Goal: Transaction & Acquisition: Purchase product/service

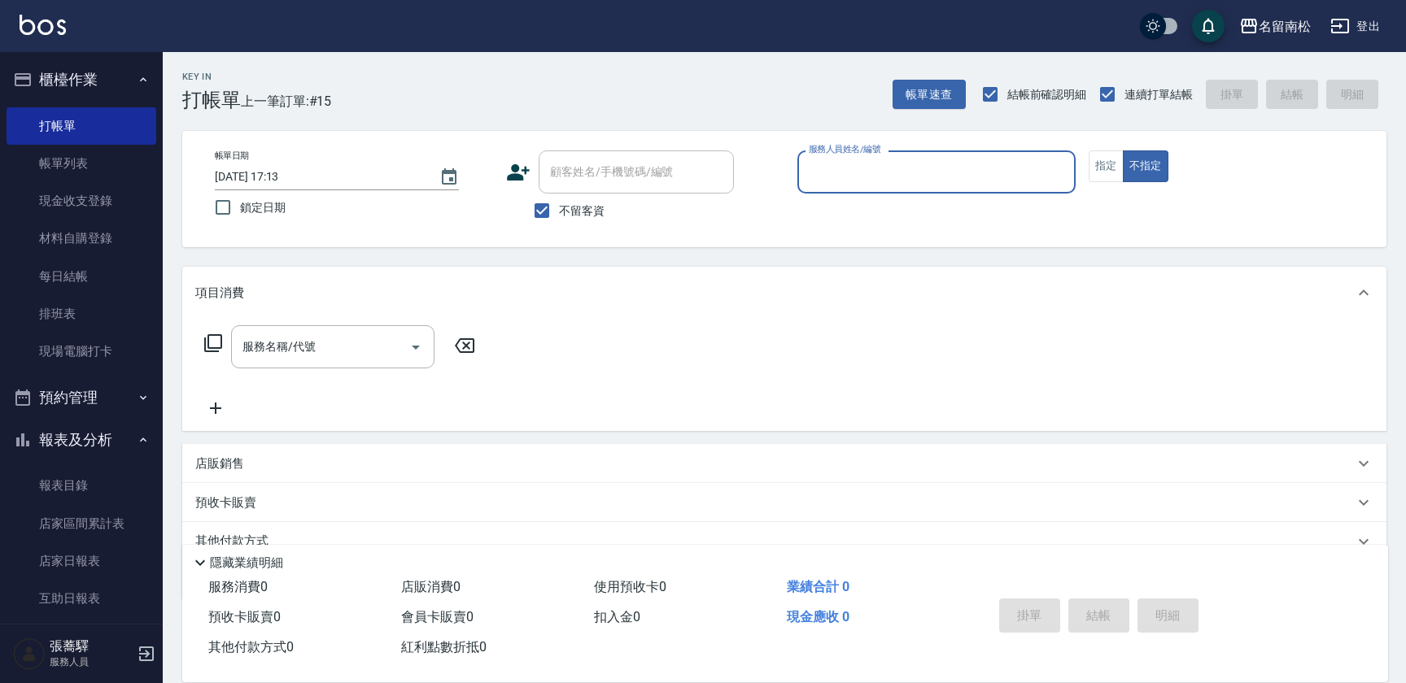
scroll to position [70, 0]
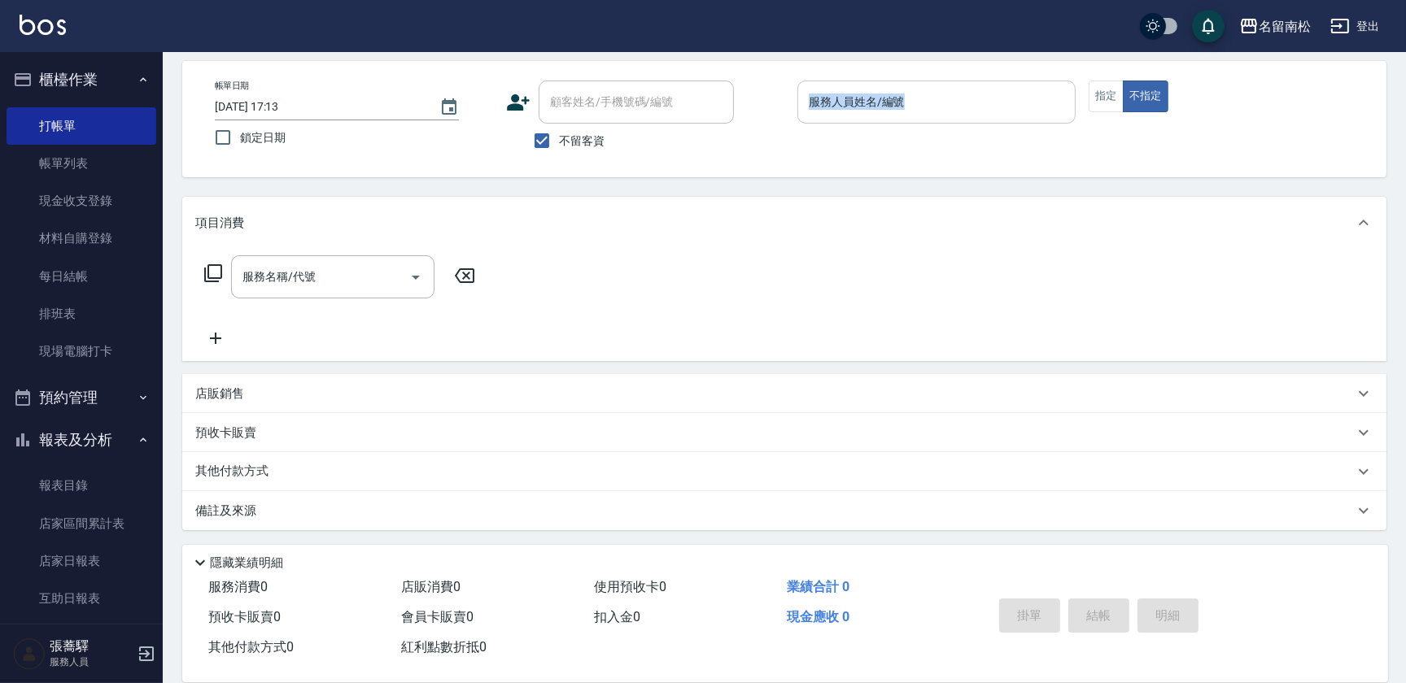
drag, startPoint x: 871, startPoint y: 65, endPoint x: 870, endPoint y: 99, distance: 34.2
click at [870, 99] on div "帳單日期 [DATE] 17:13 鎖定日期 顧客姓名/手機號碼/編號 顧客姓名/手機號碼/編號 不留客資 服務人員姓名/編號 服務人員姓名/編號 指定 不指定" at bounding box center [784, 119] width 1204 height 116
click at [870, 99] on input "服務人員姓名/編號" at bounding box center [936, 102] width 264 height 28
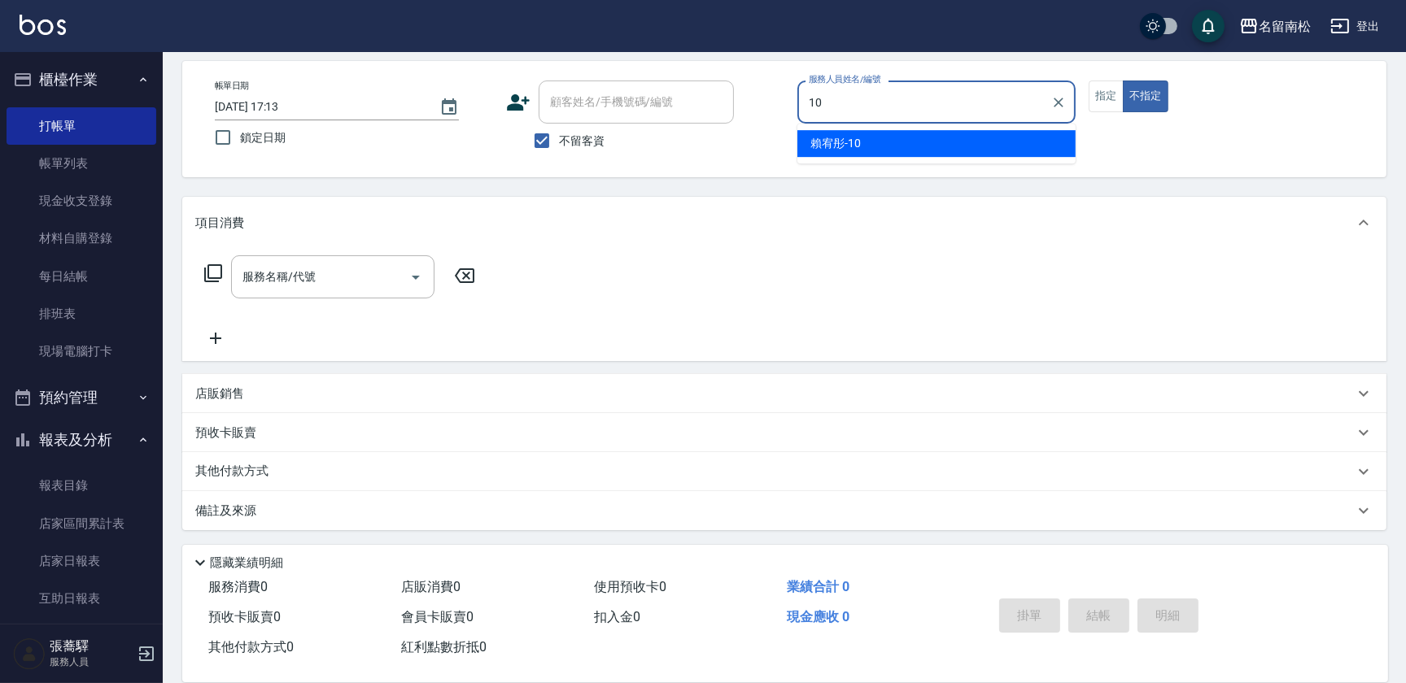
click at [870, 135] on div "[PERSON_NAME]-10" at bounding box center [936, 143] width 278 height 27
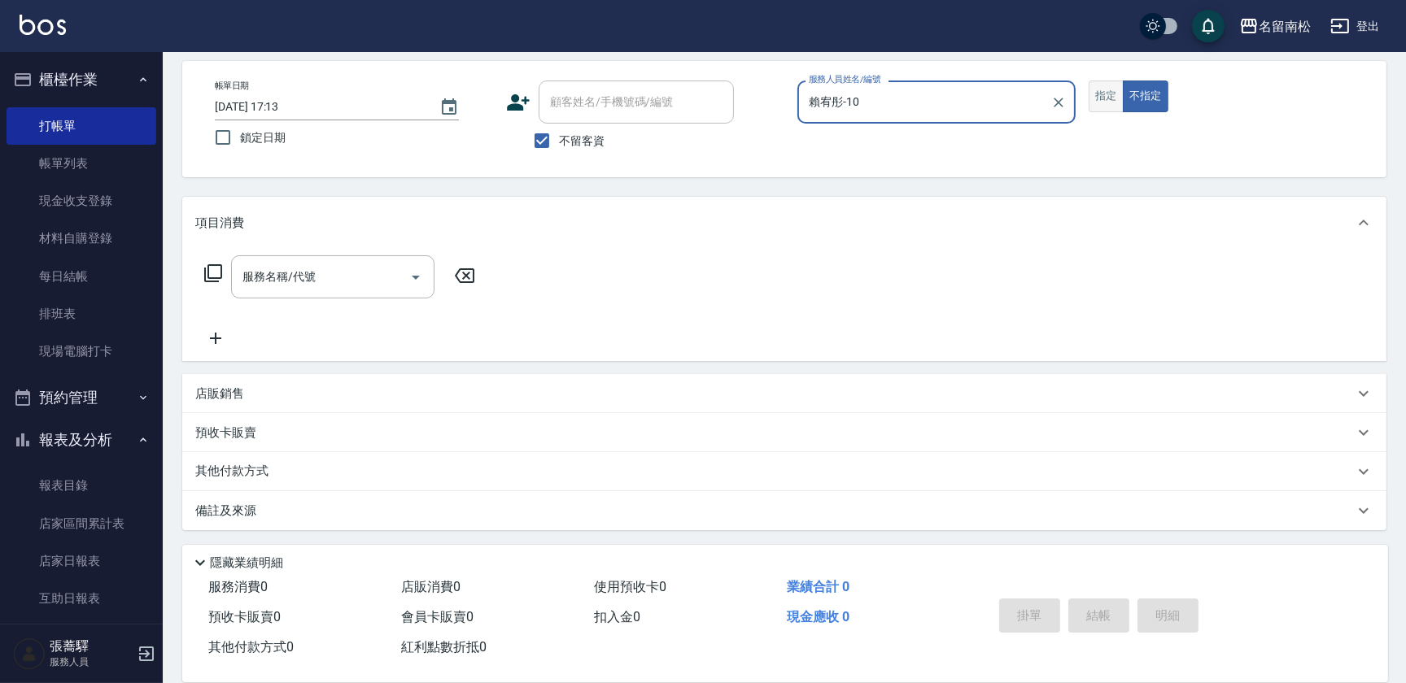
type input "賴宥彤-10"
click at [1098, 97] on button "指定" at bounding box center [1105, 97] width 35 height 32
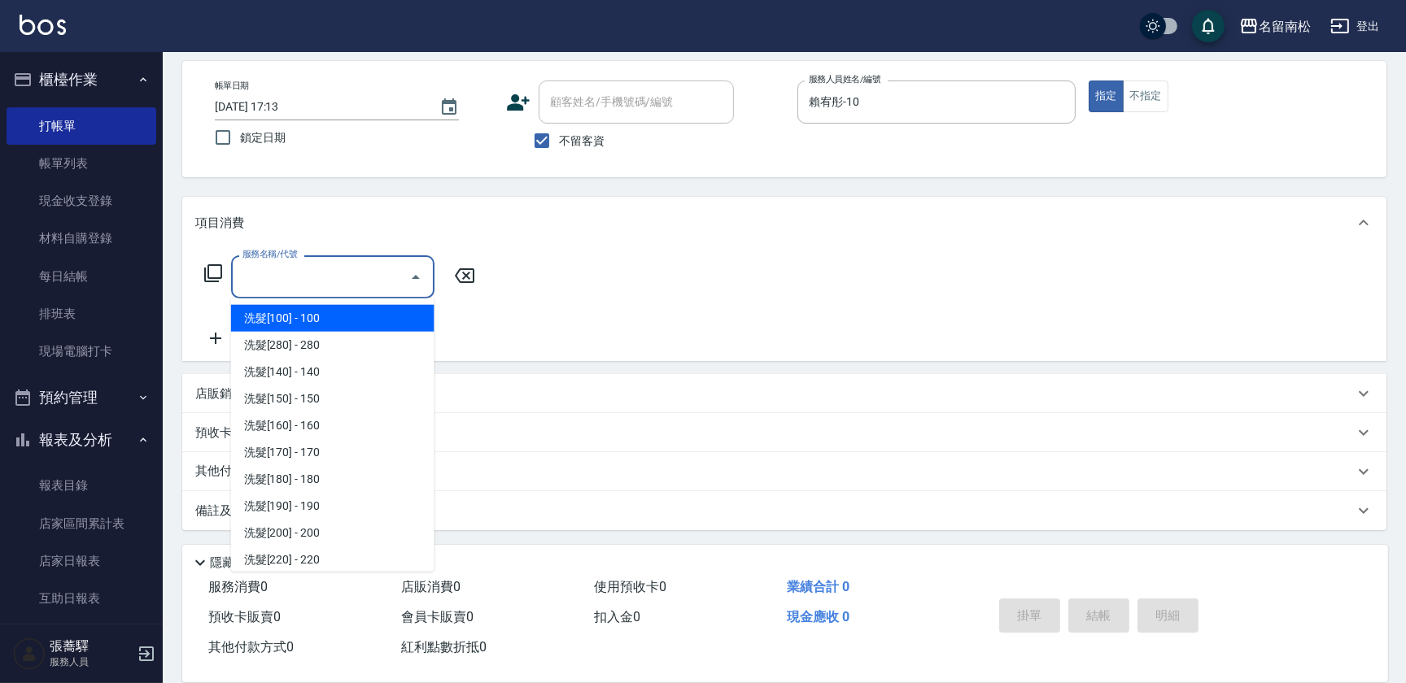
click at [351, 281] on input "服務名稱/代號" at bounding box center [320, 277] width 164 height 28
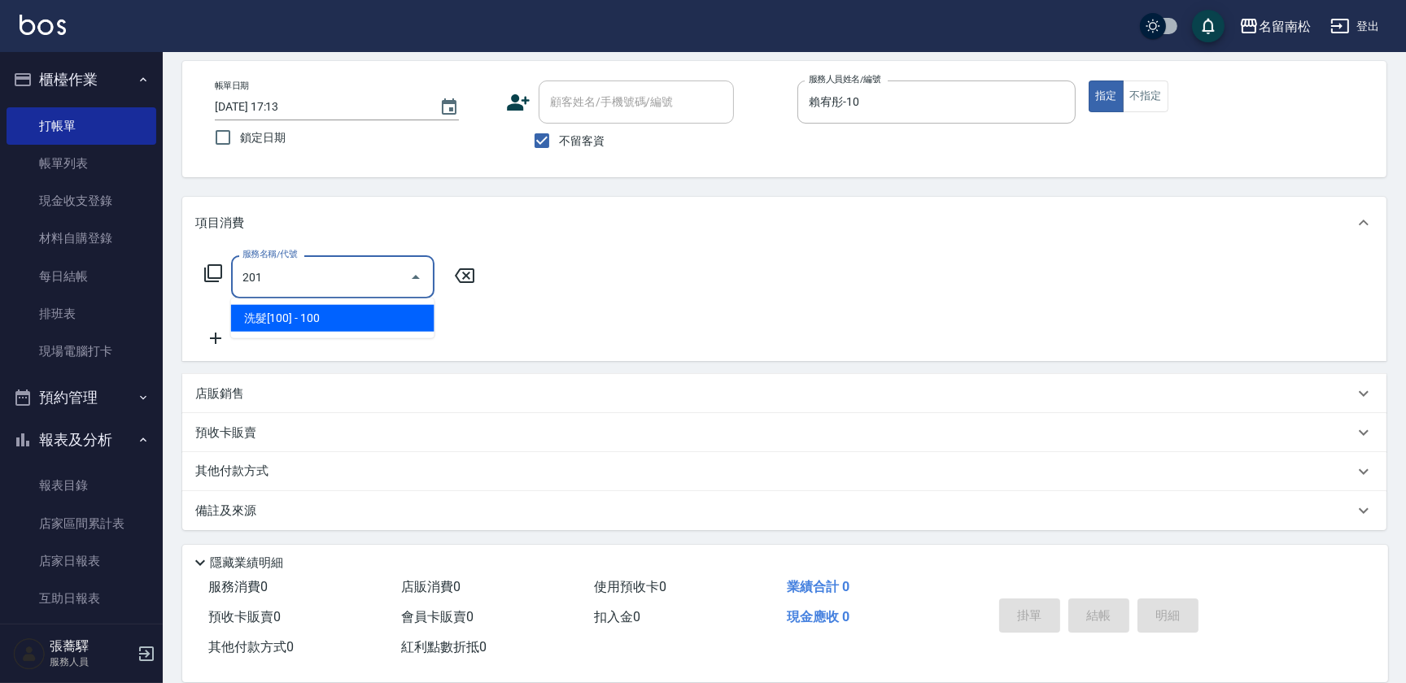
type input "洗髮[100](201)"
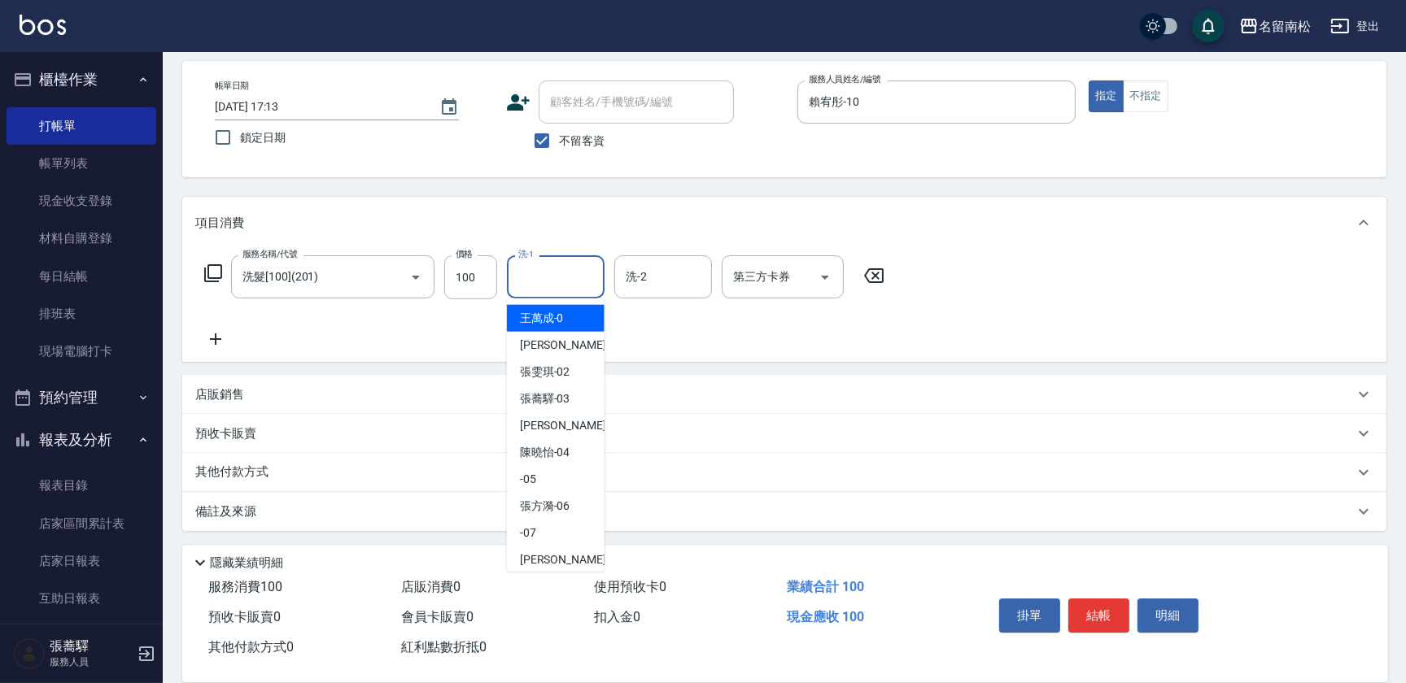
click at [562, 275] on input "洗-1" at bounding box center [555, 277] width 83 height 28
click at [553, 312] on span "[PERSON_NAME]-10" at bounding box center [545, 318] width 50 height 17
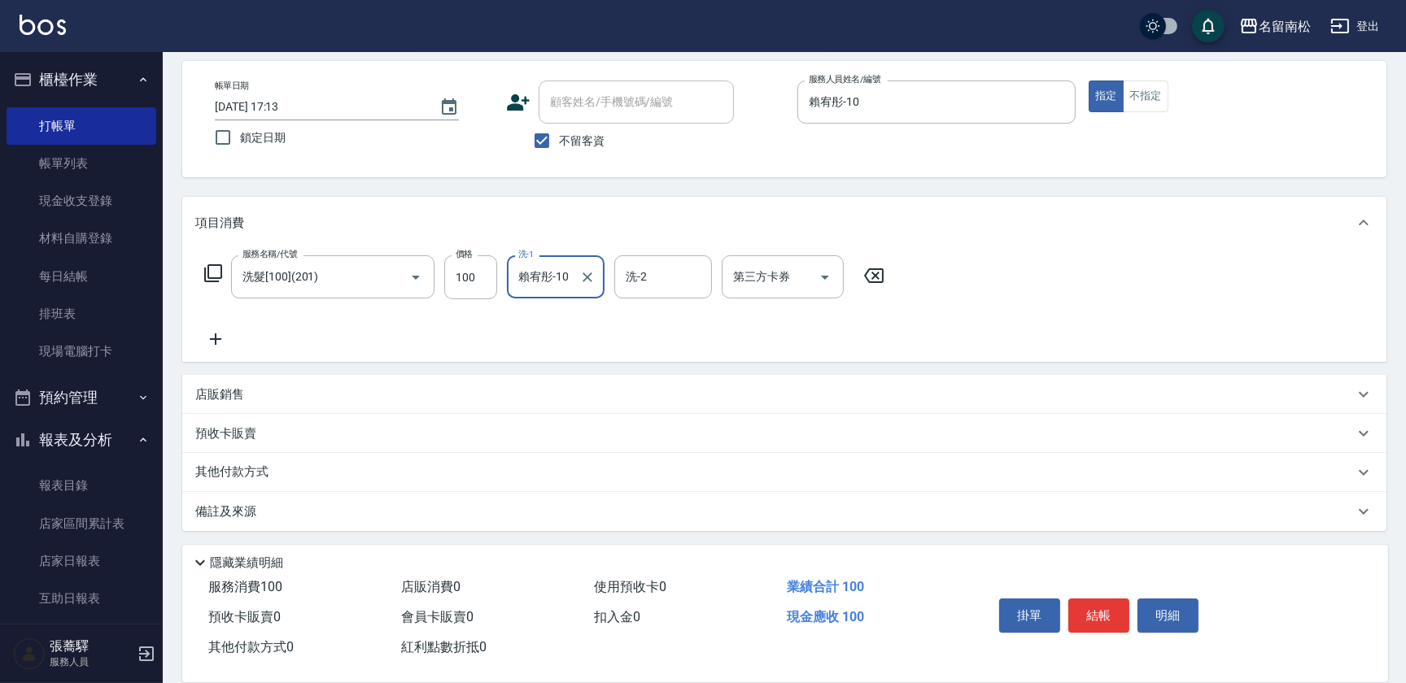
type input "賴宥彤-10"
click at [218, 344] on icon at bounding box center [215, 339] width 41 height 20
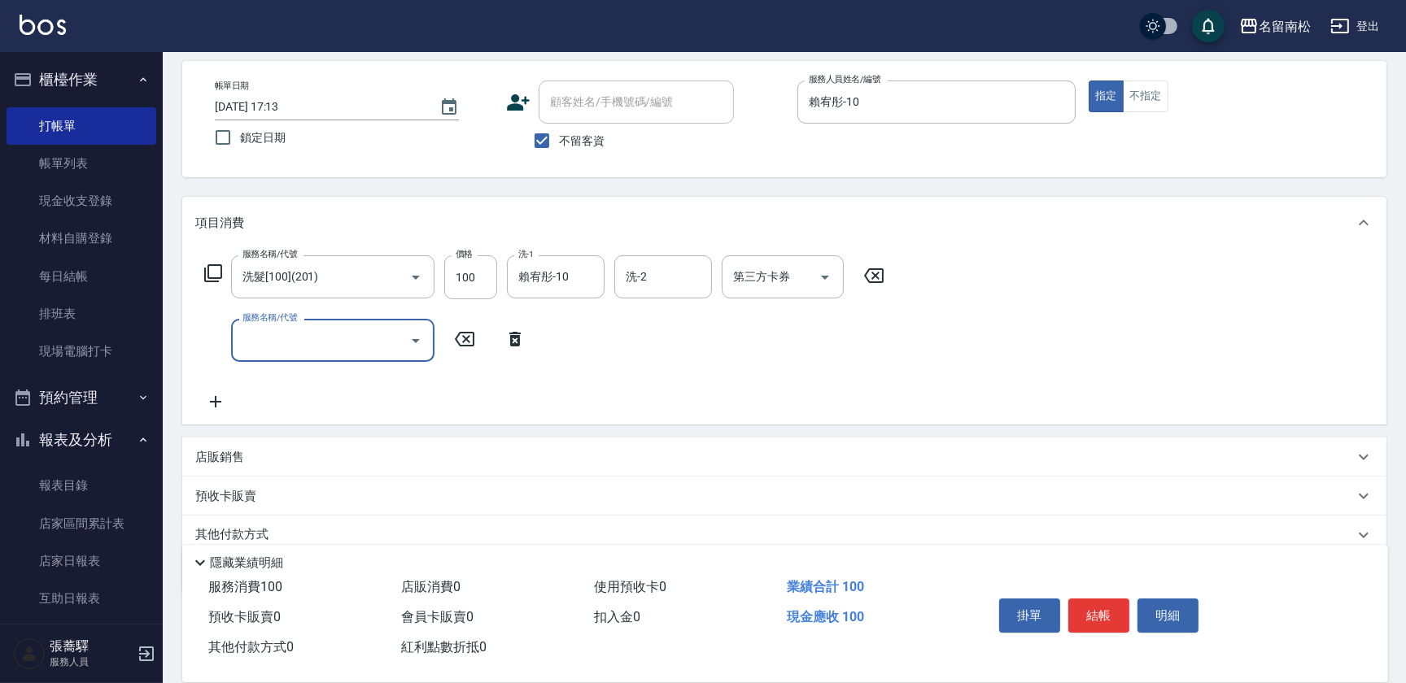
click at [264, 337] on input "服務名稱/代號" at bounding box center [320, 340] width 164 height 28
type input "剪髮(380)(404)"
click at [488, 325] on input "380" at bounding box center [470, 341] width 53 height 44
click at [455, 333] on input "4480" at bounding box center [470, 341] width 53 height 44
click at [461, 334] on input "4480" at bounding box center [470, 341] width 53 height 44
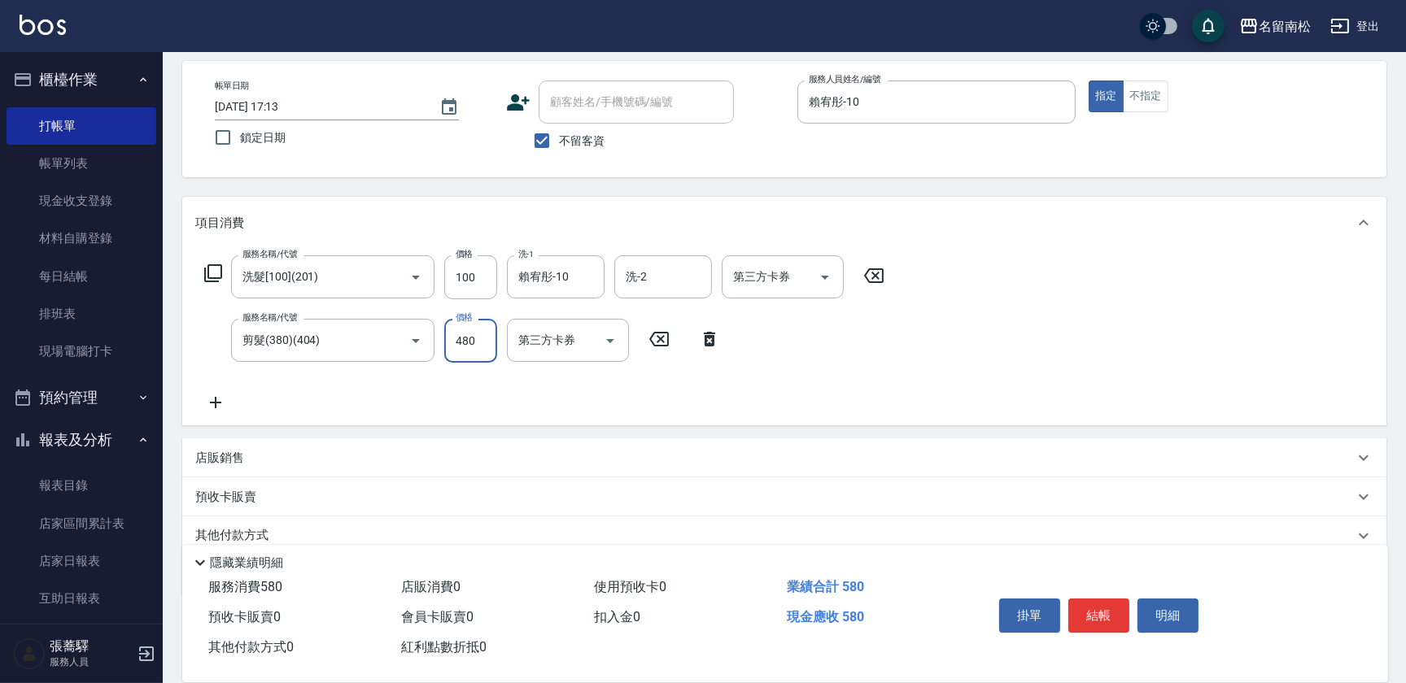
type input "480"
click at [220, 398] on icon at bounding box center [215, 403] width 41 height 20
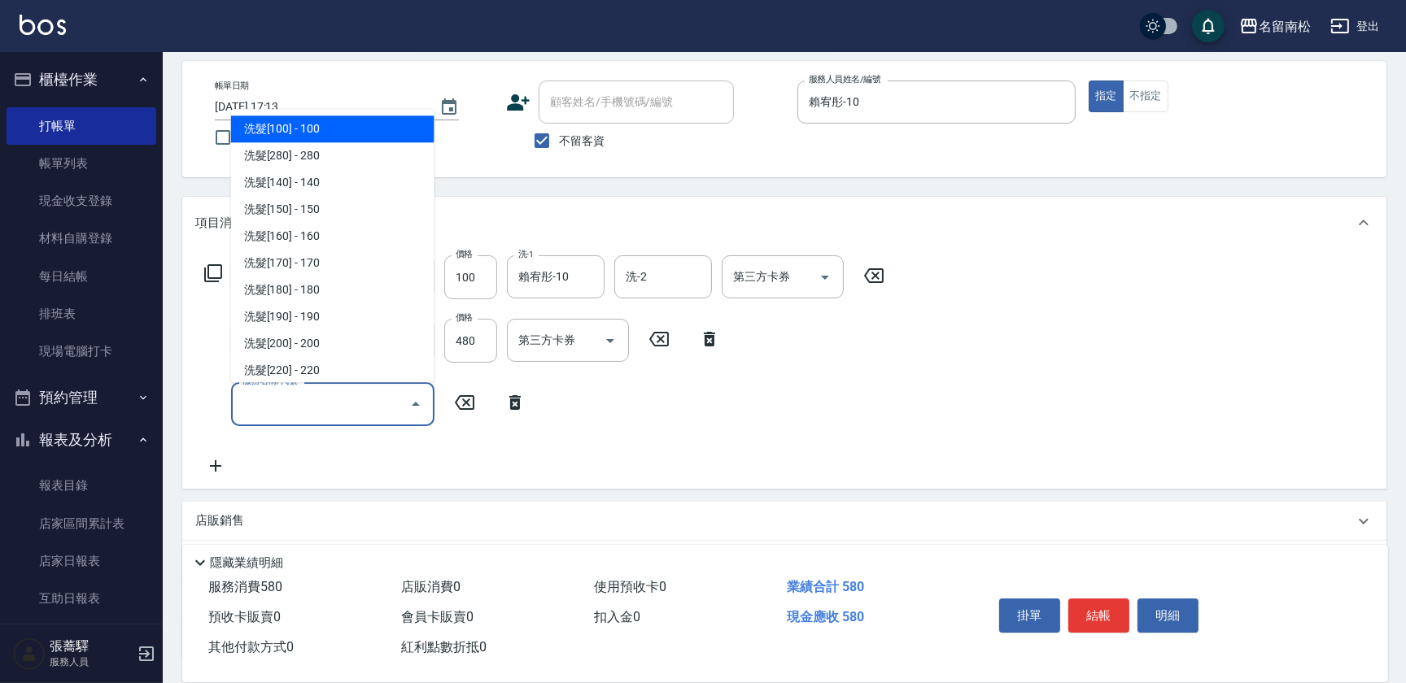
click at [322, 396] on input "服務名稱/代號" at bounding box center [320, 404] width 164 height 28
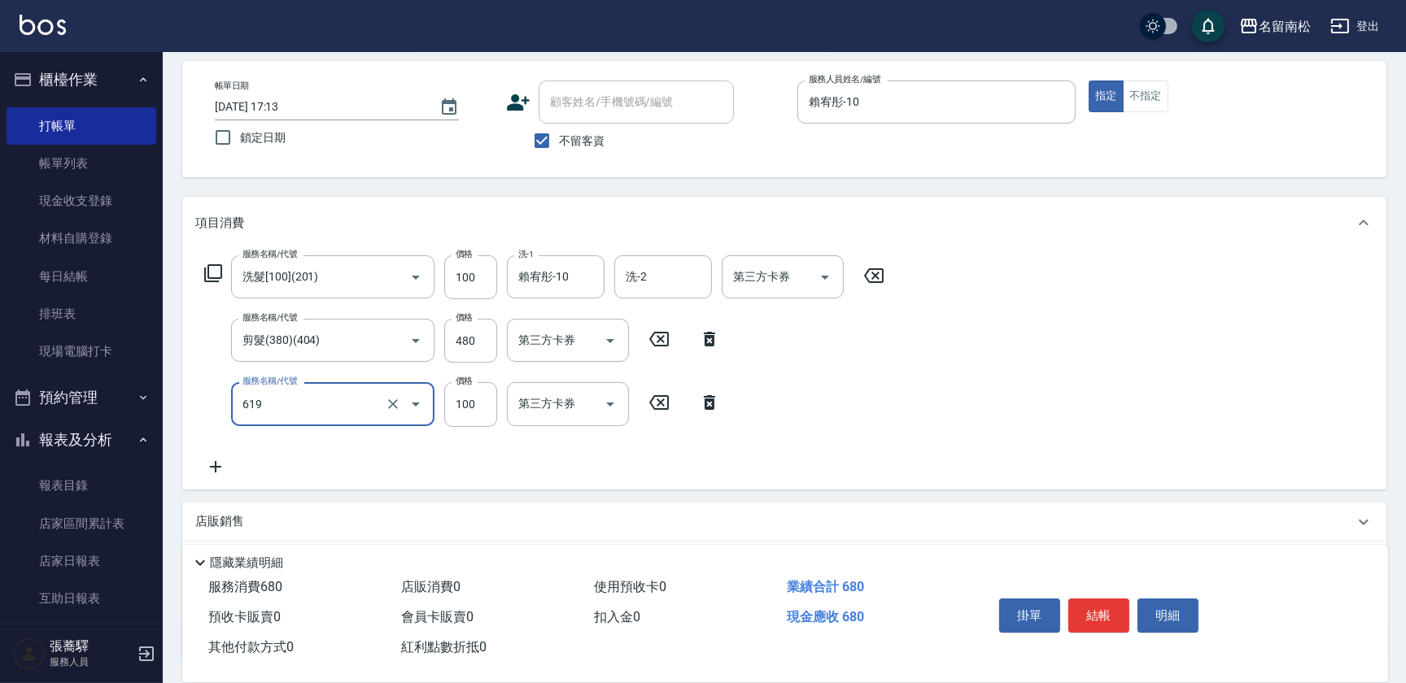
type input "[PERSON_NAME].玻酸.晶膜.水療(619)"
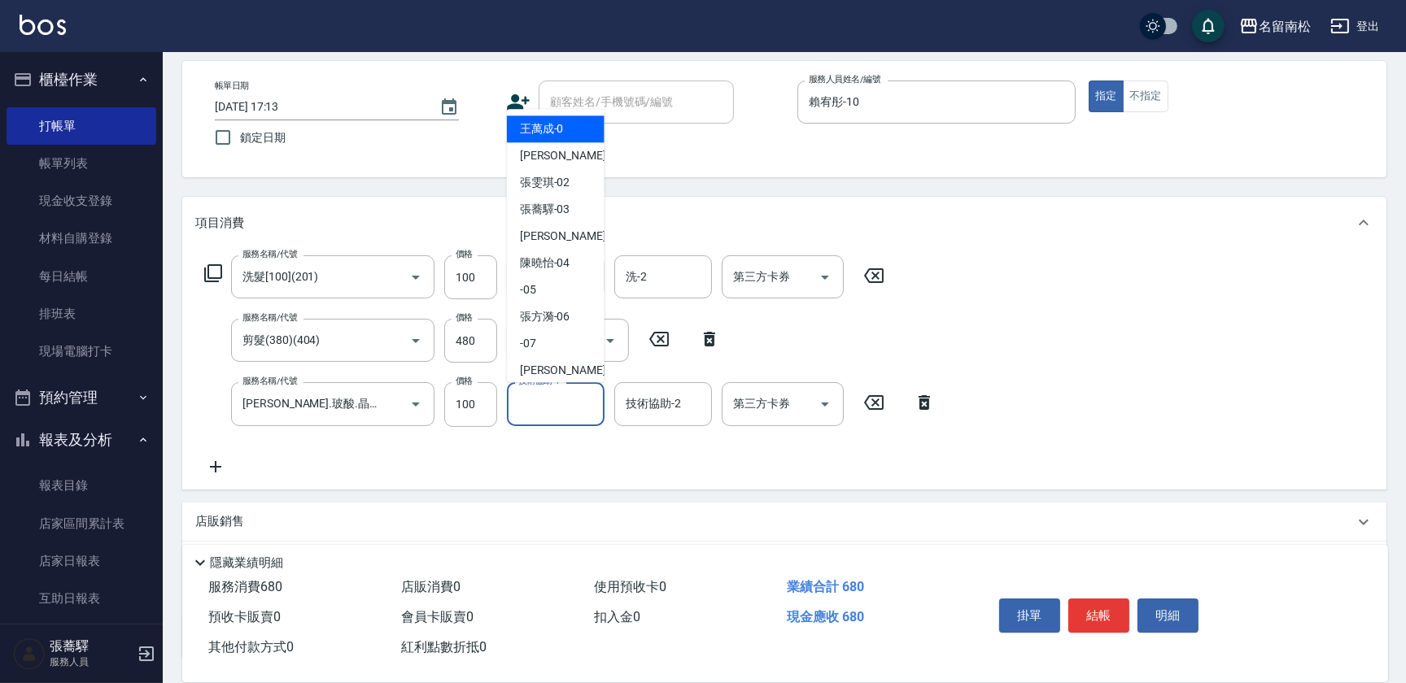
click at [576, 407] on div "技術協助-1" at bounding box center [556, 403] width 98 height 43
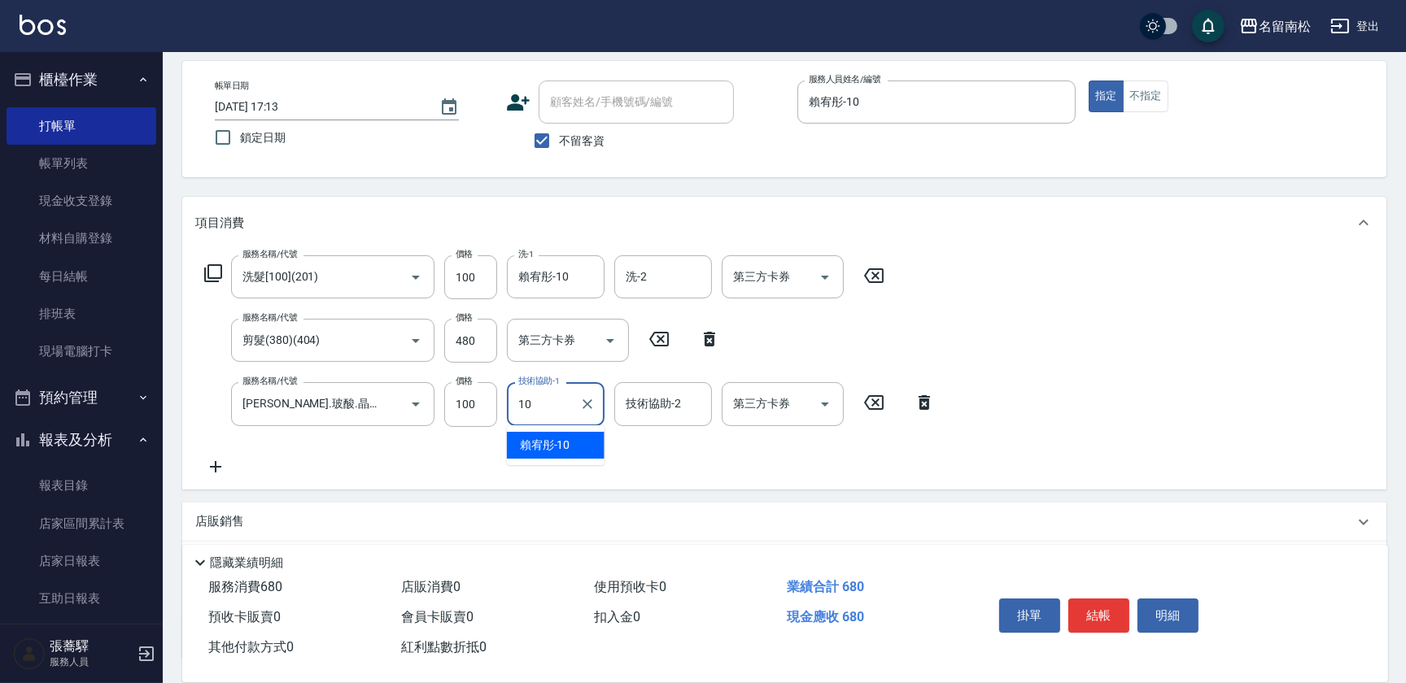
click at [574, 455] on div "[PERSON_NAME]-10" at bounding box center [556, 445] width 98 height 27
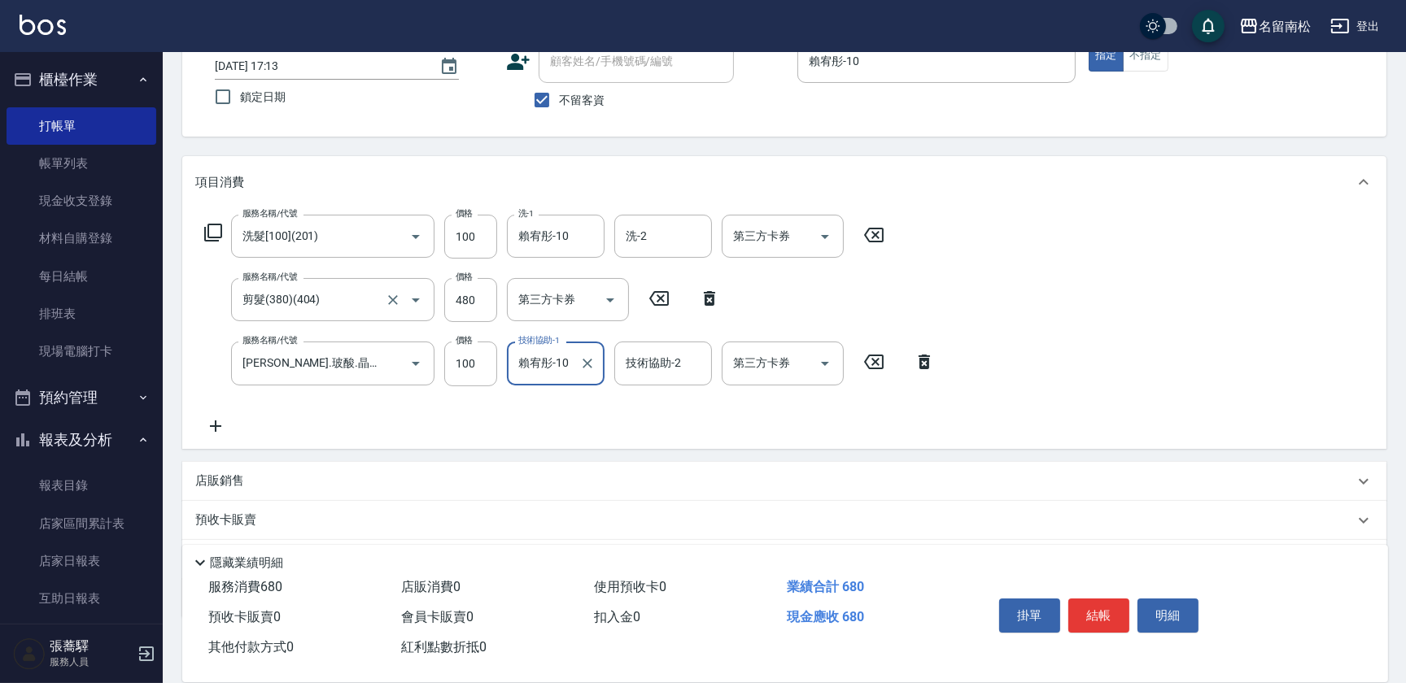
scroll to position [198, 0]
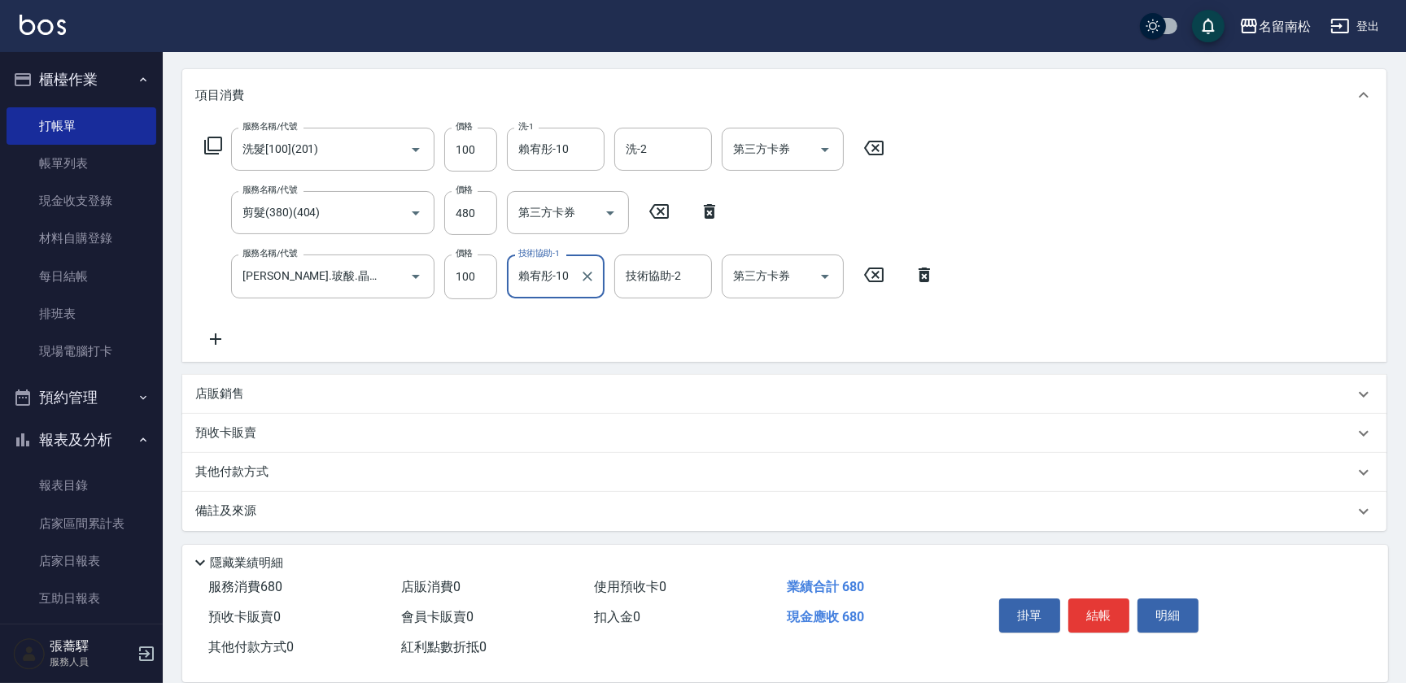
type input "賴宥彤-10"
click at [239, 397] on p "店販銷售" at bounding box center [219, 394] width 49 height 17
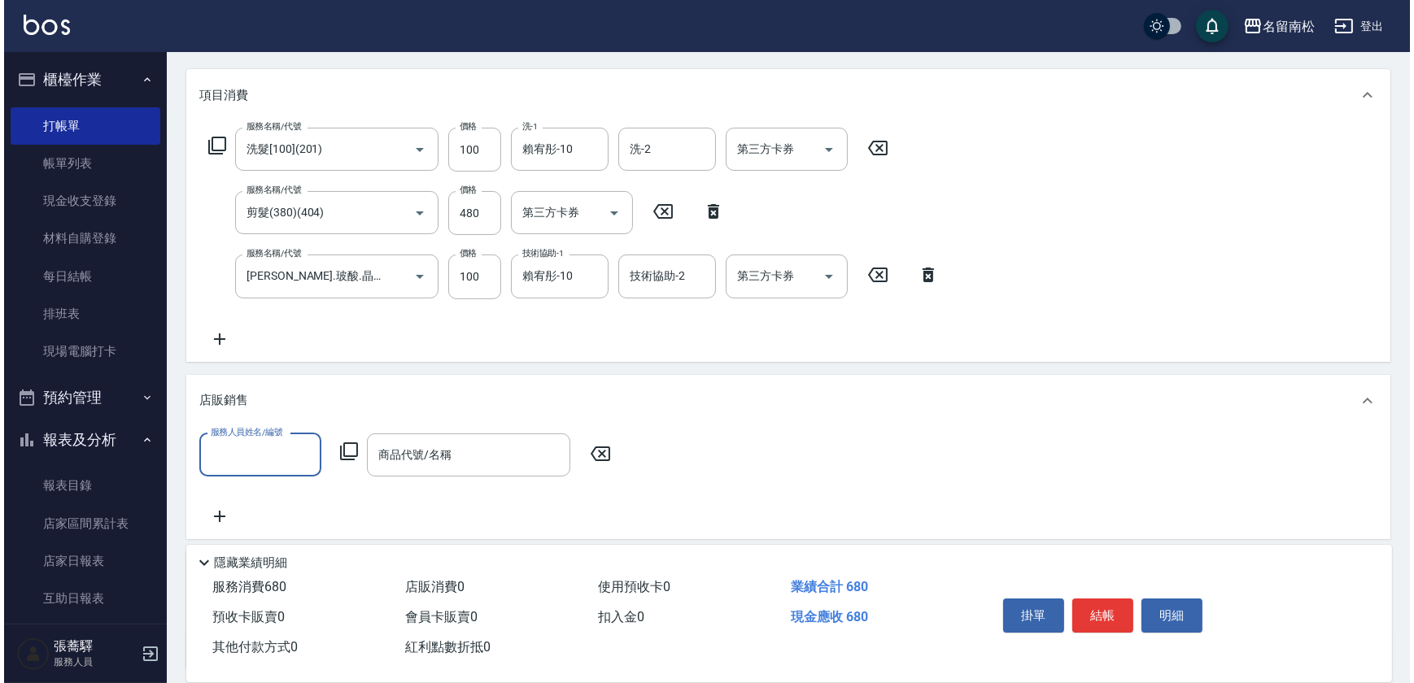
scroll to position [0, 0]
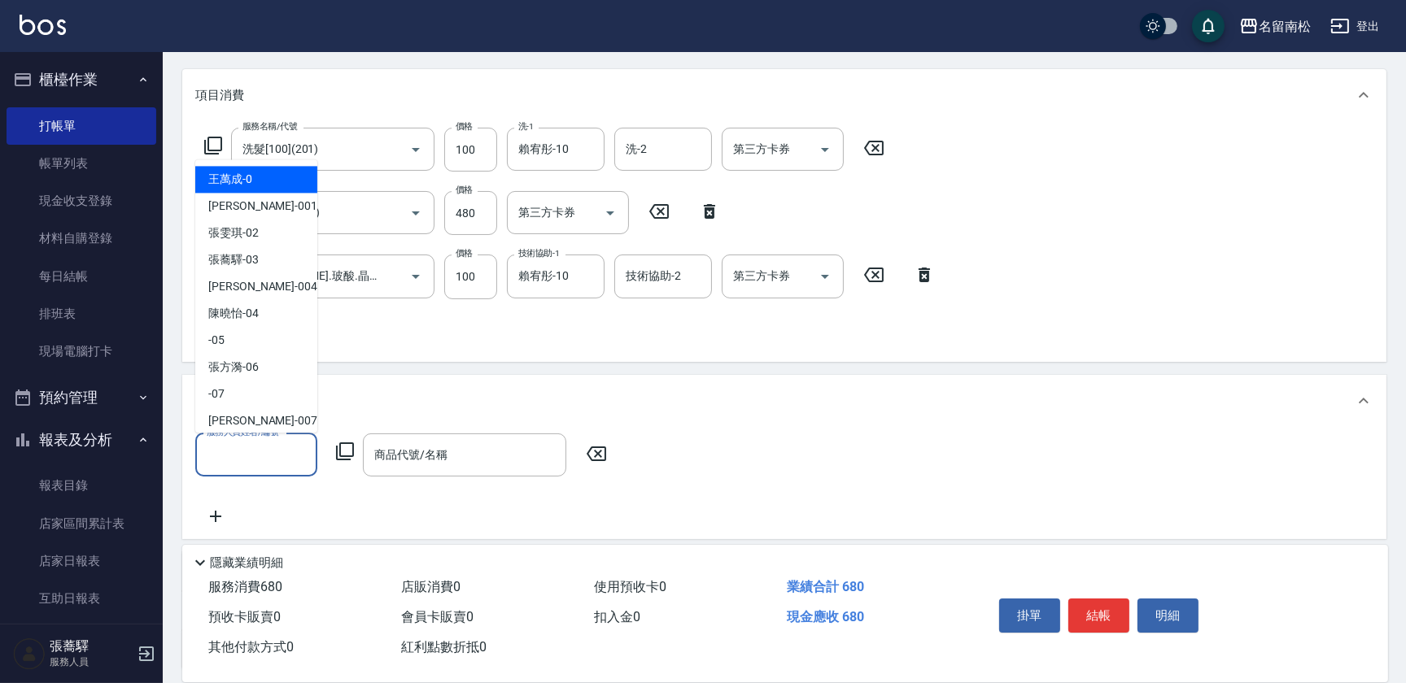
click at [260, 458] on input "服務人員姓名/編號" at bounding box center [256, 455] width 107 height 28
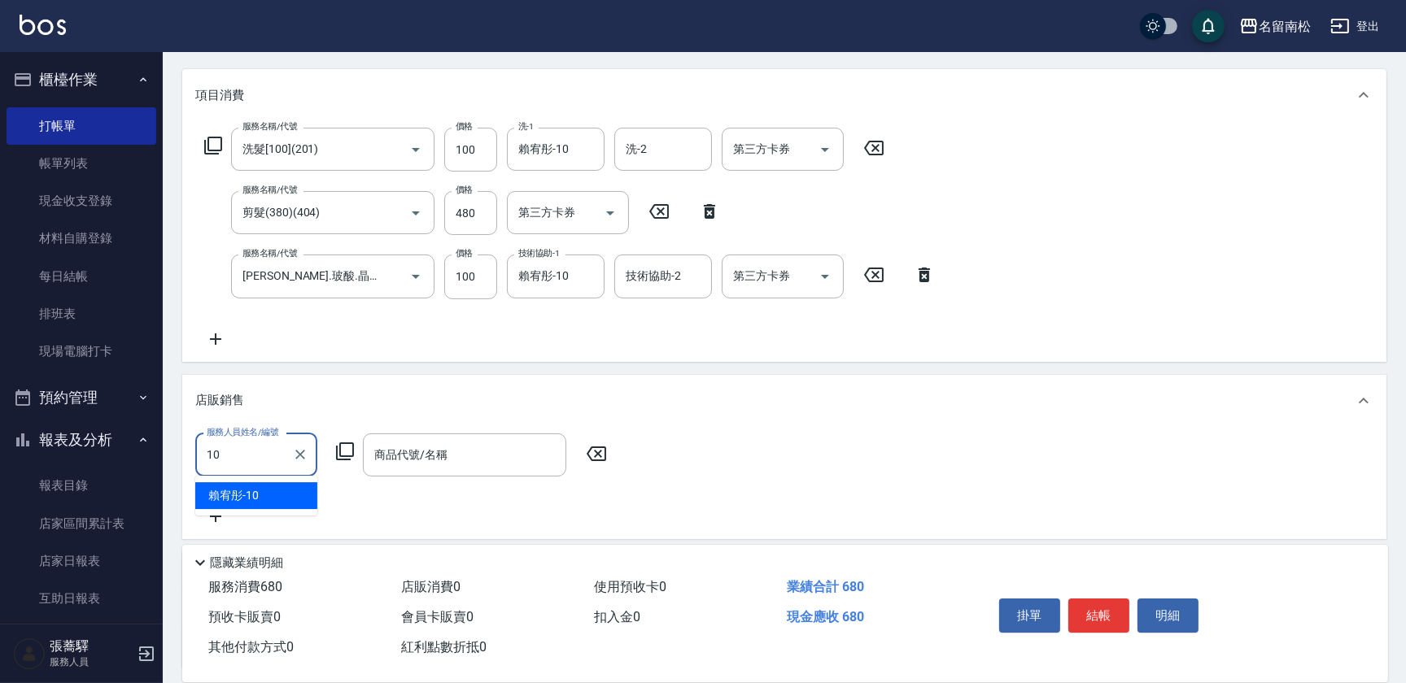
click at [284, 499] on div "[PERSON_NAME]-10" at bounding box center [256, 495] width 122 height 27
type input "賴宥彤-10"
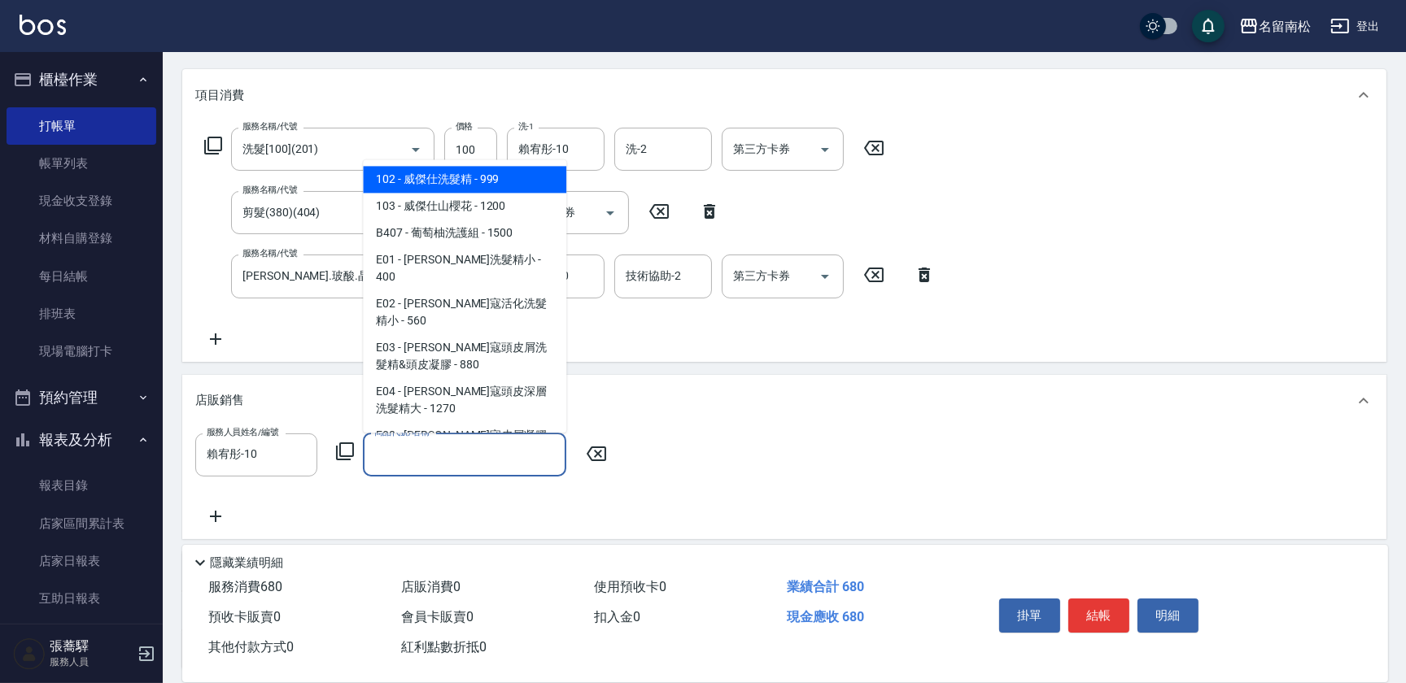
click at [509, 455] on input "商品代號/名稱" at bounding box center [464, 455] width 189 height 28
click at [486, 168] on span "102 - 威傑仕洗髮精 - 999" at bounding box center [464, 179] width 203 height 27
type input "威傑仕洗髮精"
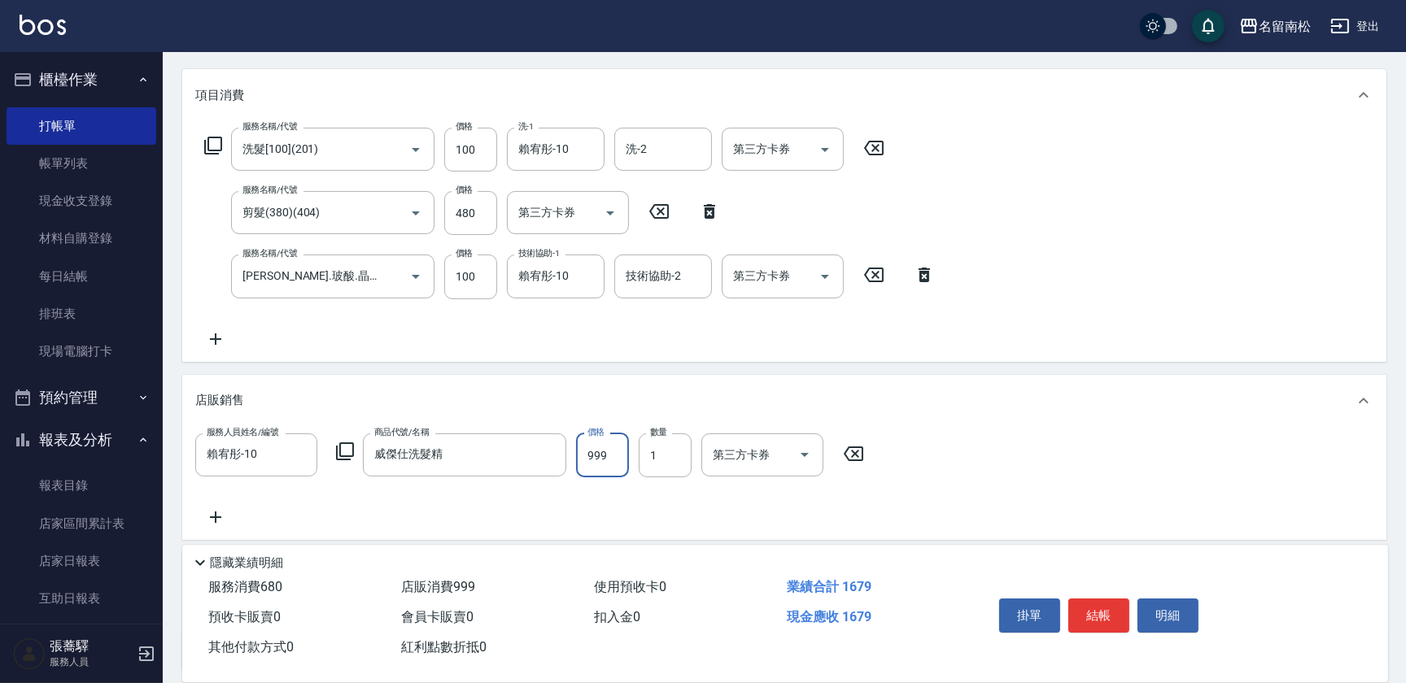
click at [620, 452] on input "999" at bounding box center [602, 456] width 53 height 44
click at [594, 451] on input "5500" at bounding box center [602, 456] width 53 height 44
type input "500"
click at [1079, 606] on button "結帳" at bounding box center [1098, 616] width 61 height 34
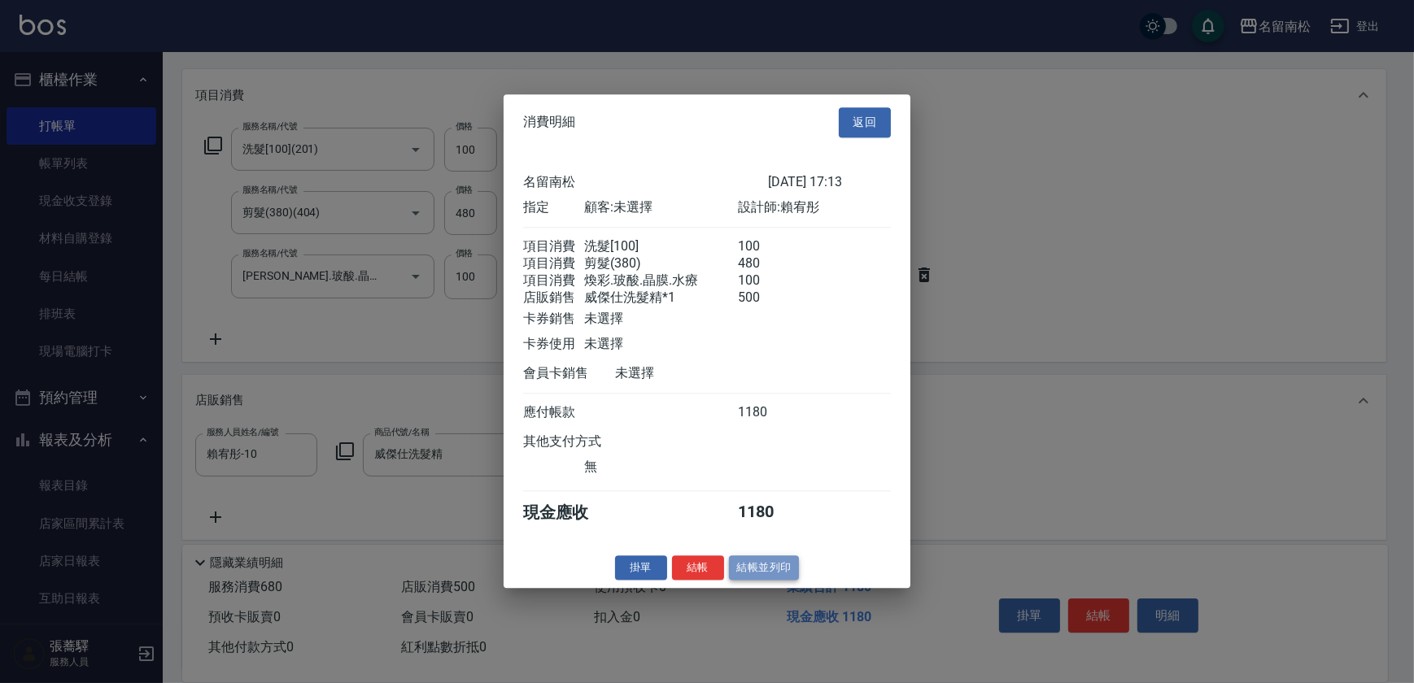
click at [750, 569] on button "結帳並列印" at bounding box center [764, 568] width 71 height 25
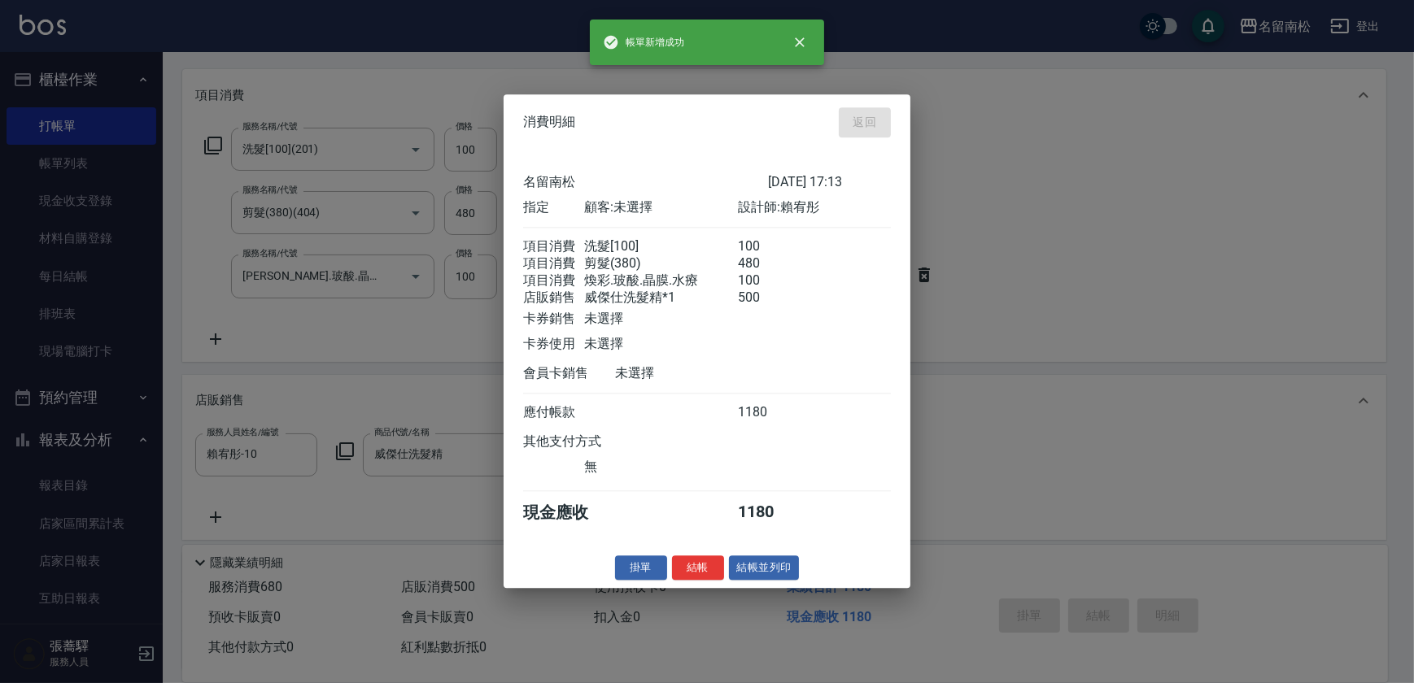
type input "[DATE] 17:54"
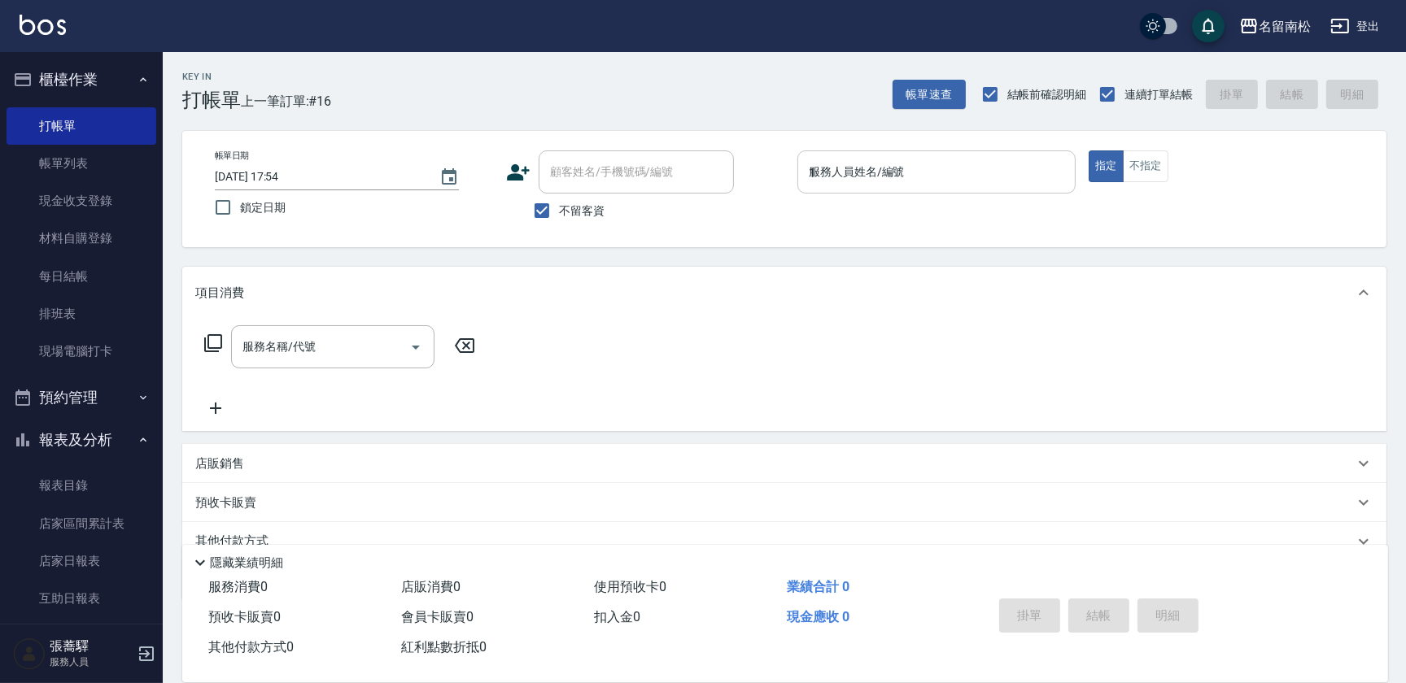
click at [925, 172] on input "1" at bounding box center [936, 172] width 264 height 28
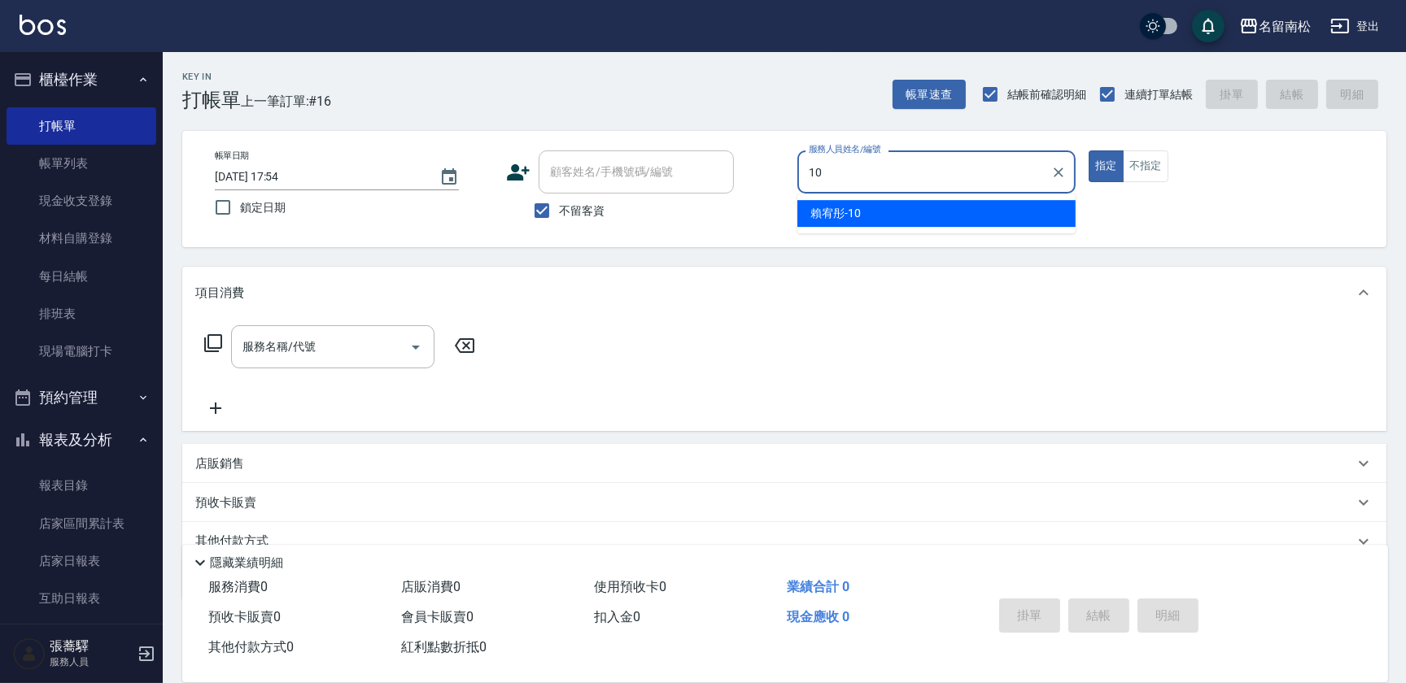
click at [913, 217] on div "[PERSON_NAME]-10" at bounding box center [936, 213] width 278 height 27
type input "賴宥彤-10"
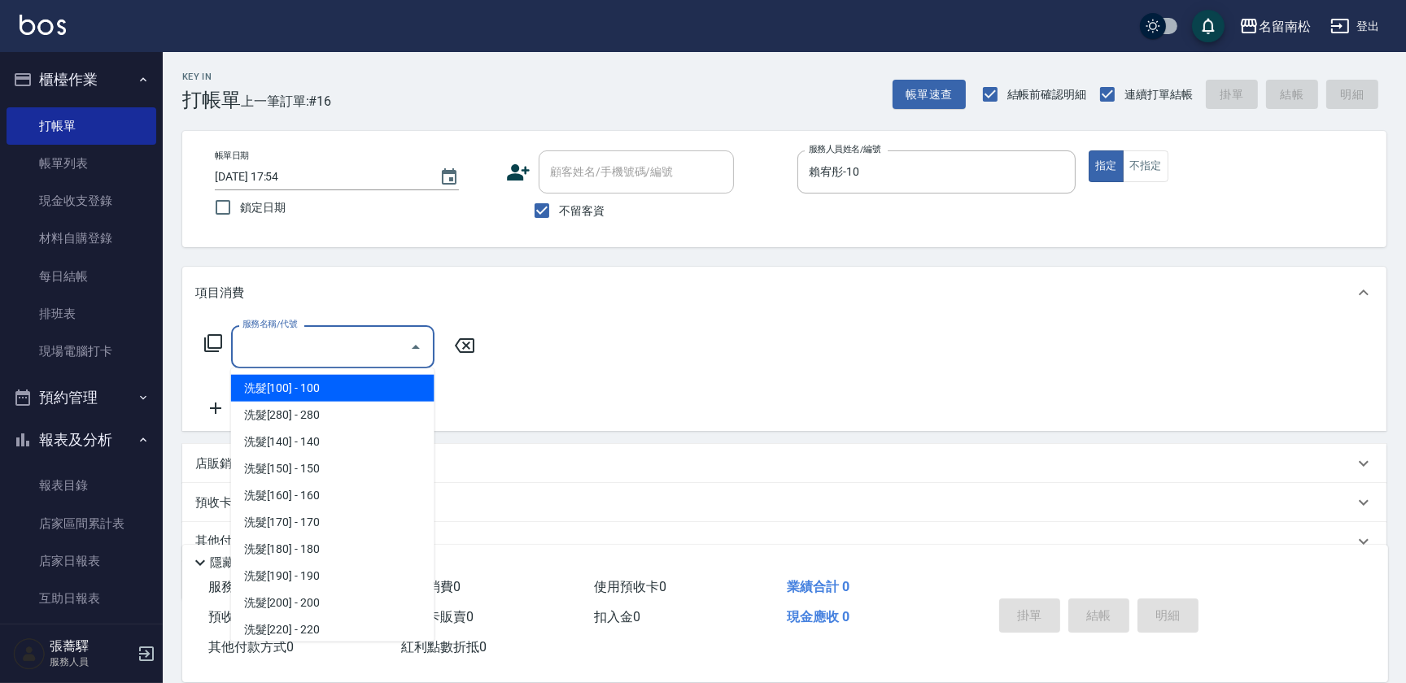
click at [329, 342] on input "服務名稱/代號" at bounding box center [320, 347] width 164 height 28
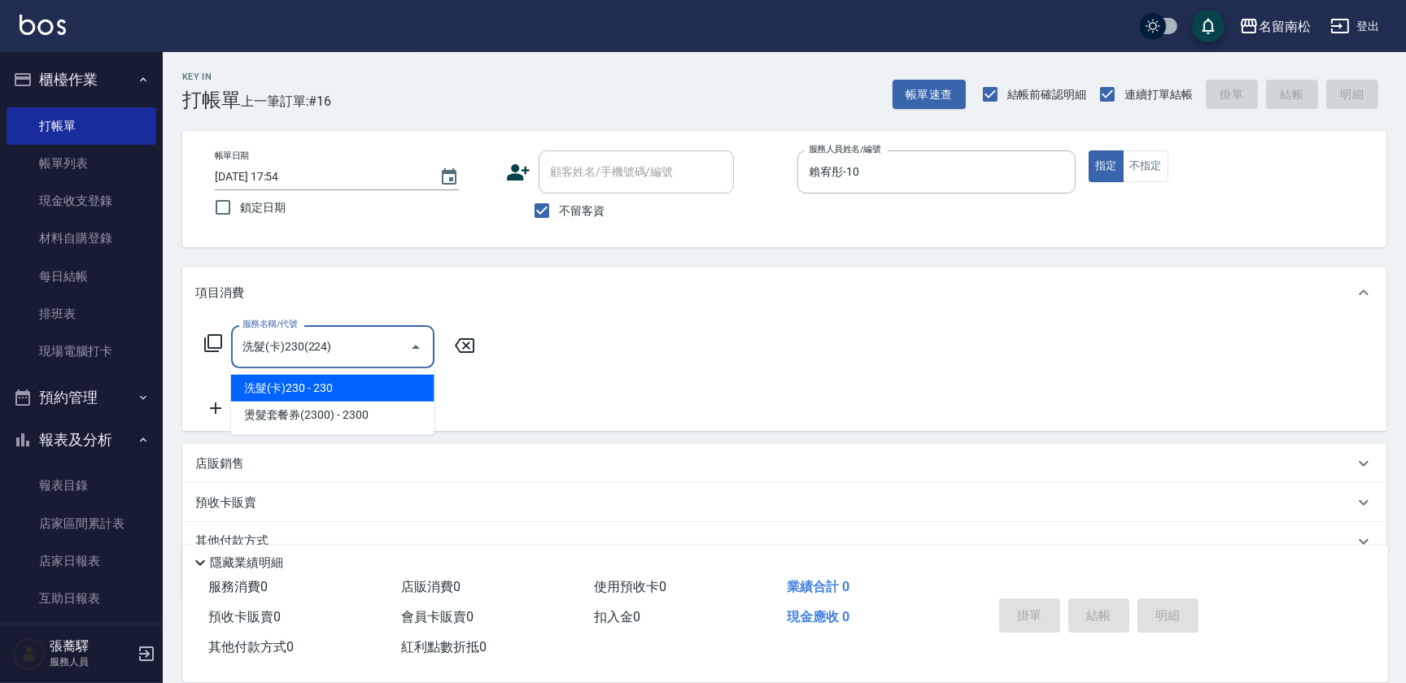
type input "洗髮(卡)230(224)"
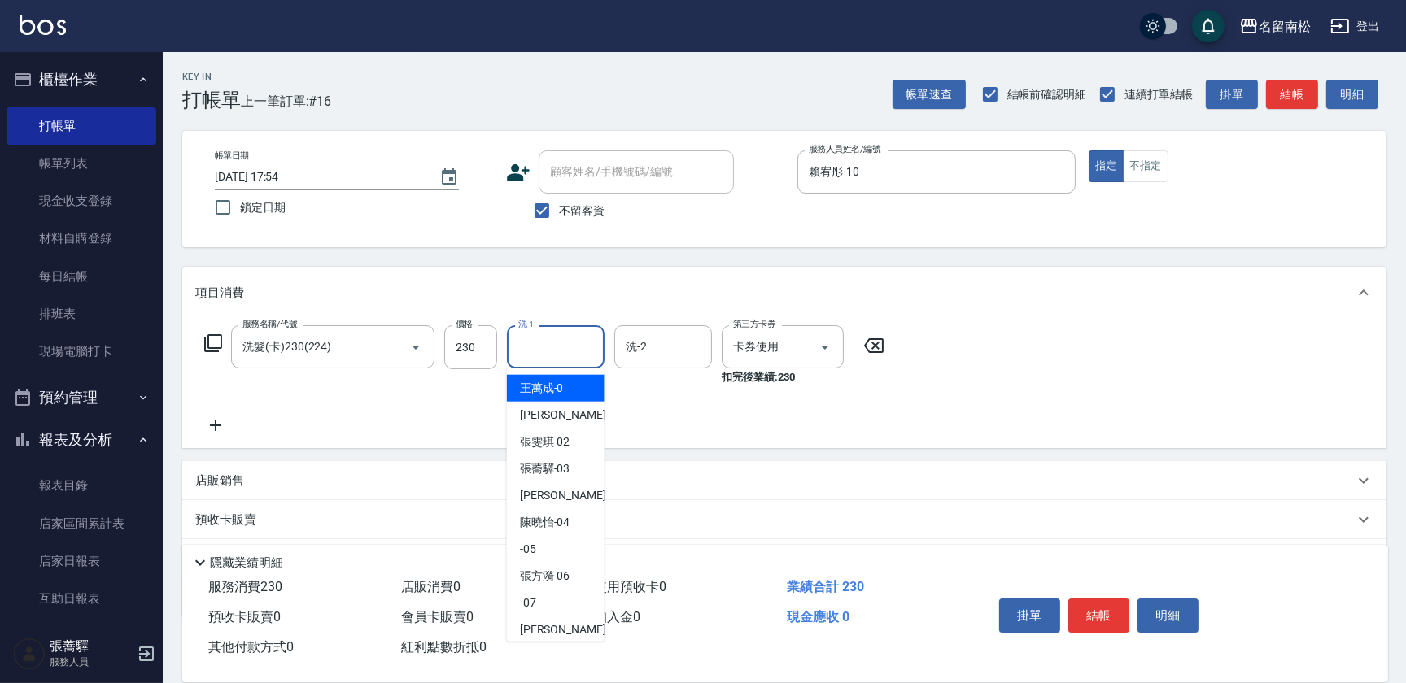
click at [564, 354] on input "洗-1" at bounding box center [555, 347] width 83 height 28
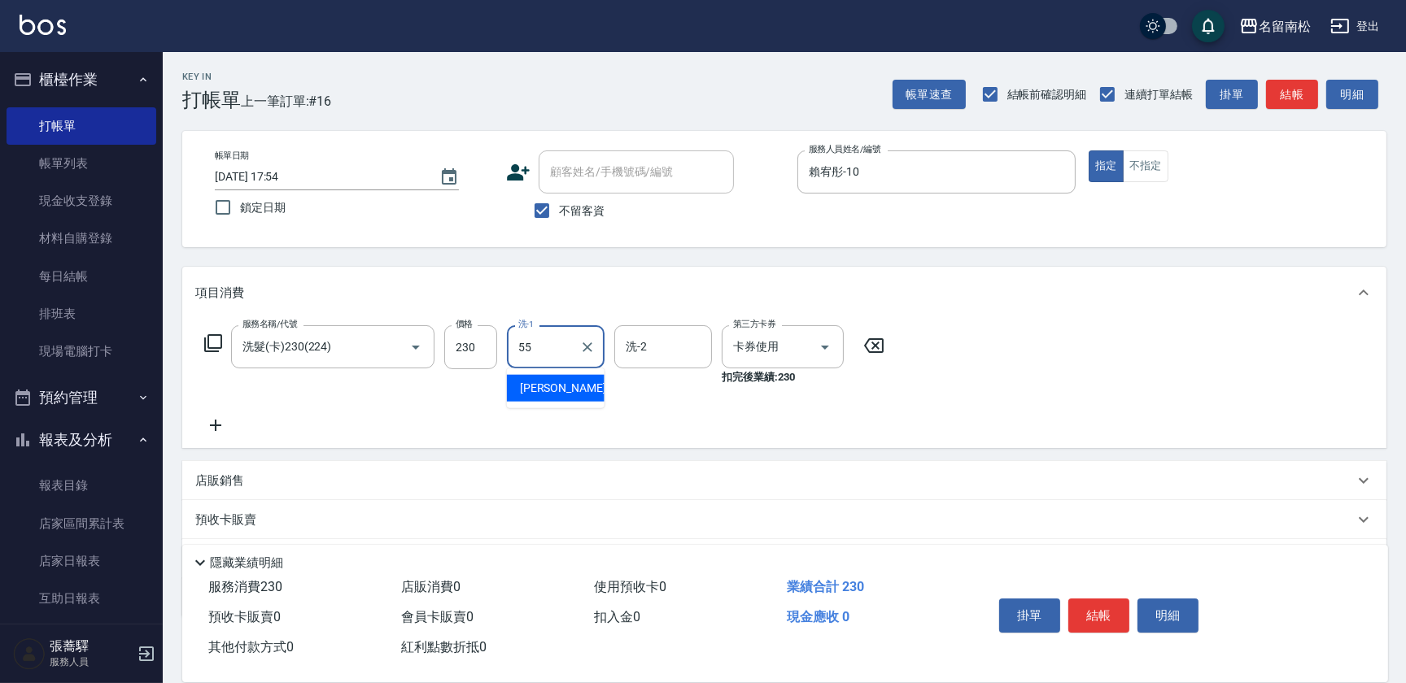
click at [568, 382] on span "[PERSON_NAME]-55" at bounding box center [571, 388] width 102 height 17
type input "呂秀貞-55"
click at [1105, 608] on button "結帳" at bounding box center [1098, 616] width 61 height 34
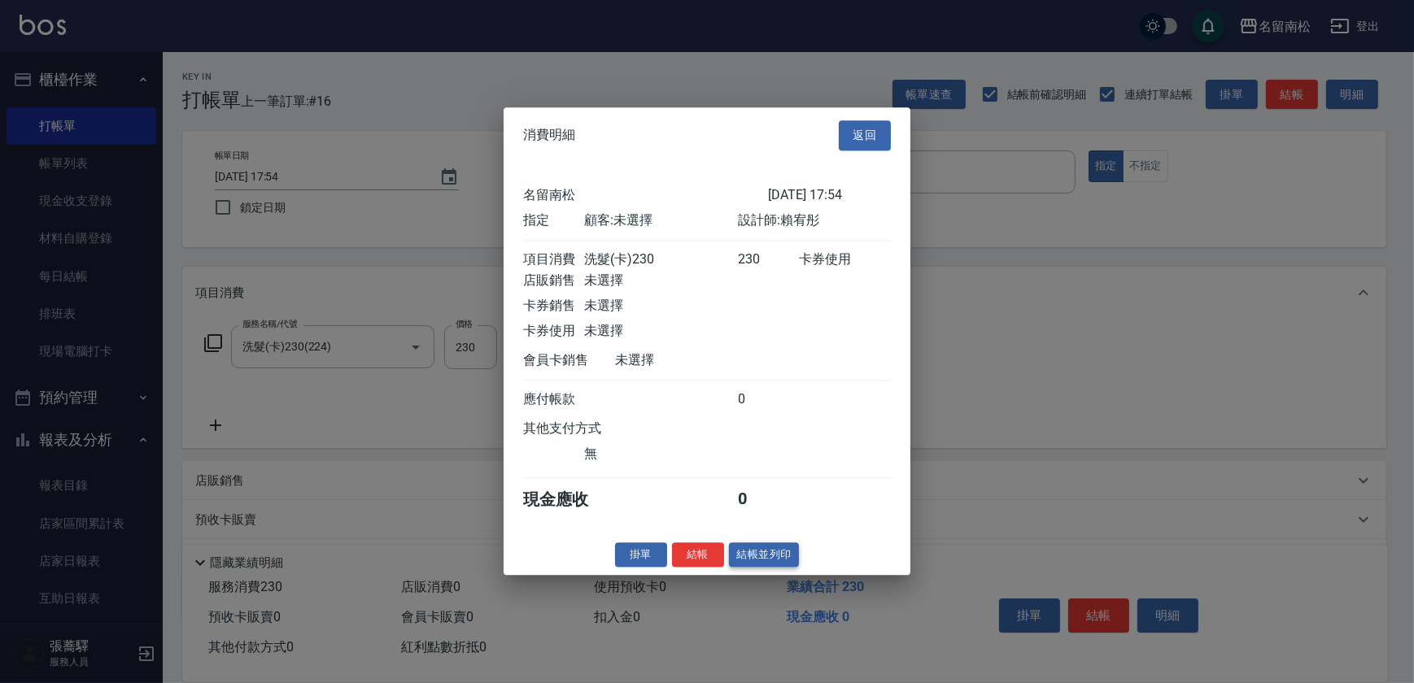
click at [747, 564] on button "結帳並列印" at bounding box center [764, 555] width 71 height 25
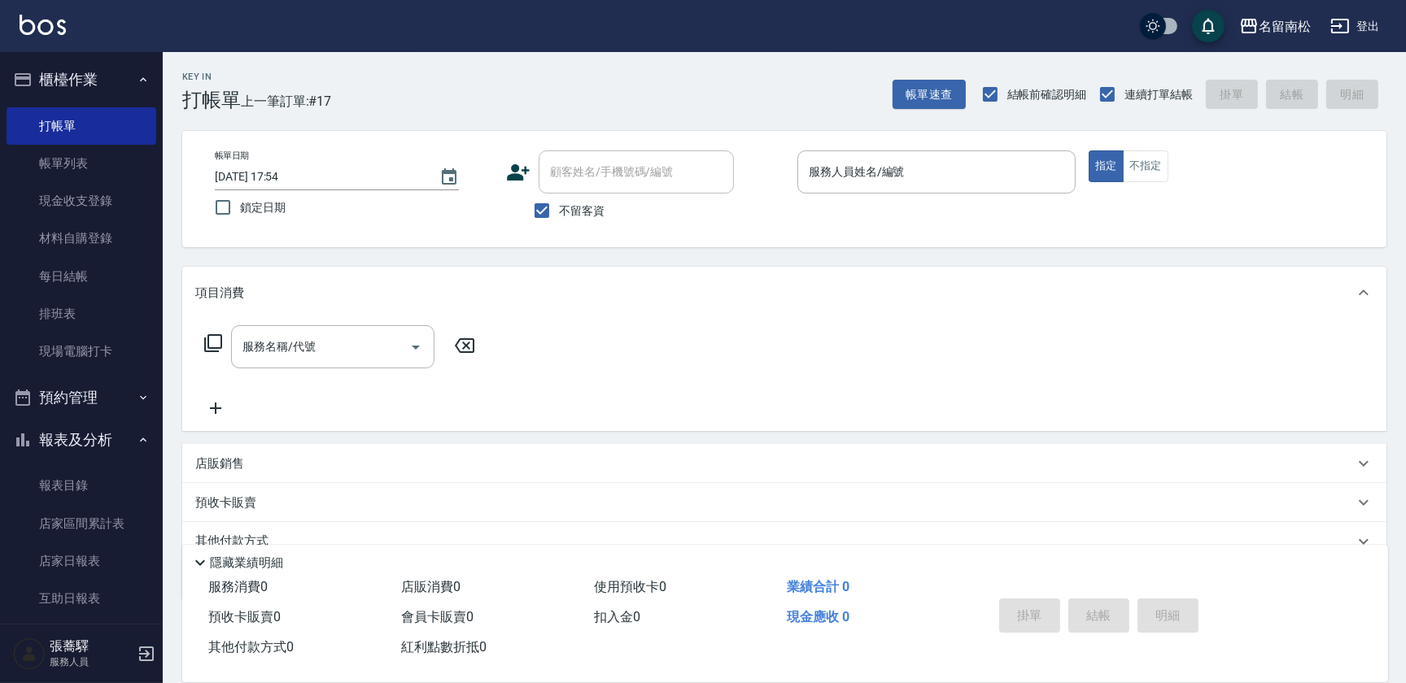
click at [852, 155] on div "服務人員姓名/編號 服務人員姓名/編號" at bounding box center [936, 171] width 278 height 43
click at [856, 181] on input "服務人員姓名/編號" at bounding box center [936, 172] width 264 height 28
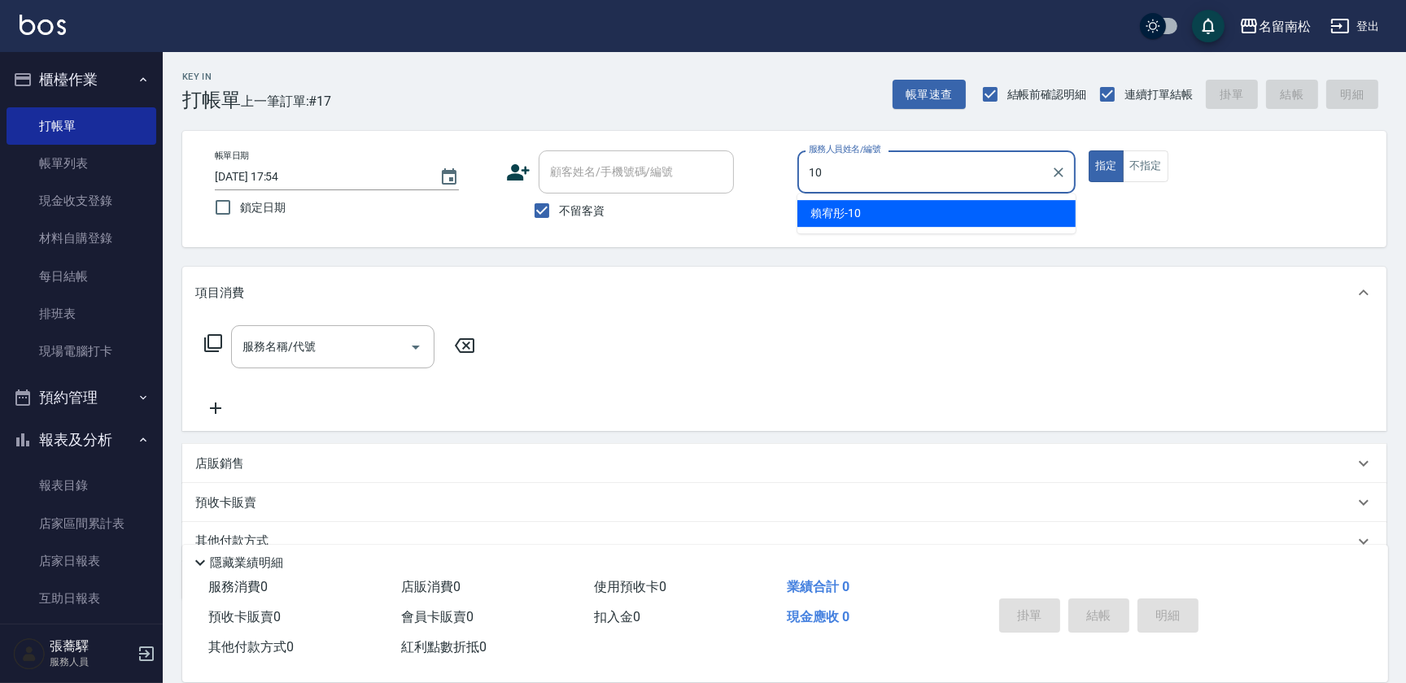
click at [850, 228] on ul "[PERSON_NAME]-10" at bounding box center [936, 214] width 278 height 40
drag, startPoint x: 813, startPoint y: 217, endPoint x: 620, endPoint y: 268, distance: 199.3
click at [810, 219] on span "[PERSON_NAME]-10" at bounding box center [835, 213] width 50 height 17
type input "賴宥彤-10"
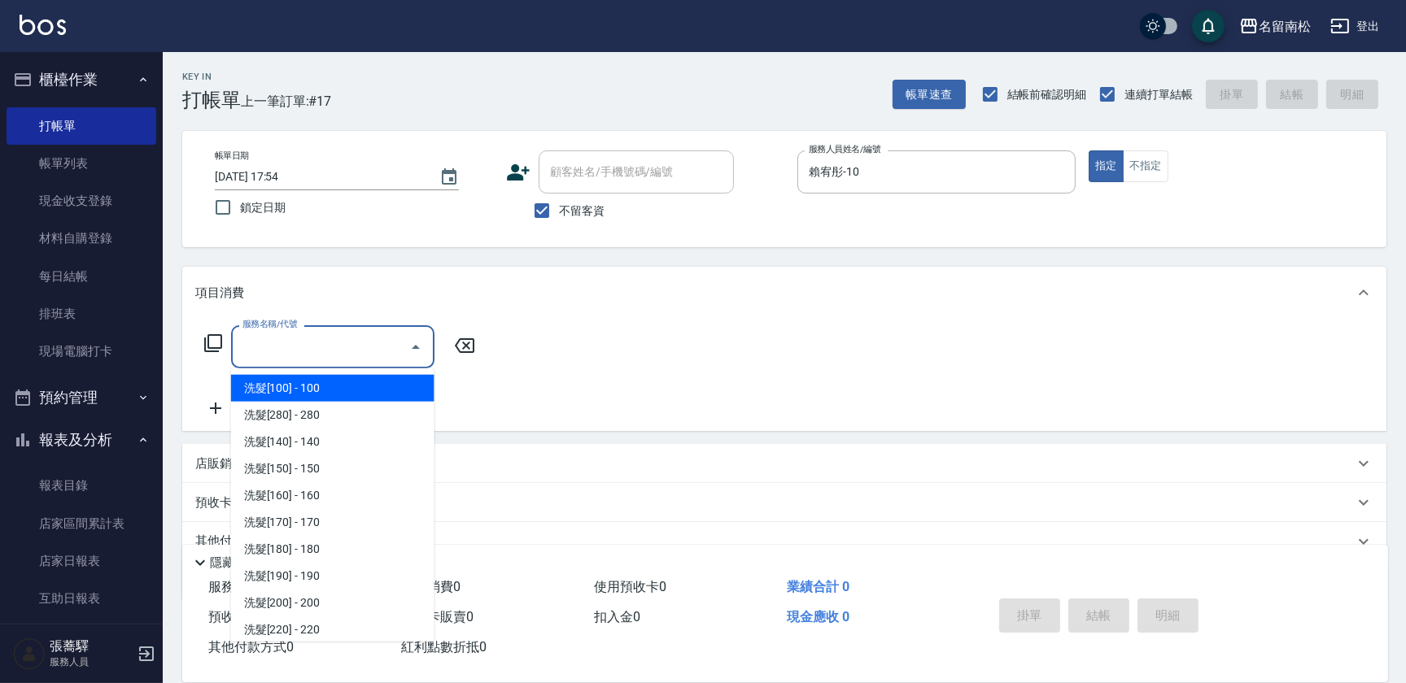
click at [341, 351] on input "服務名稱/代號" at bounding box center [320, 347] width 164 height 28
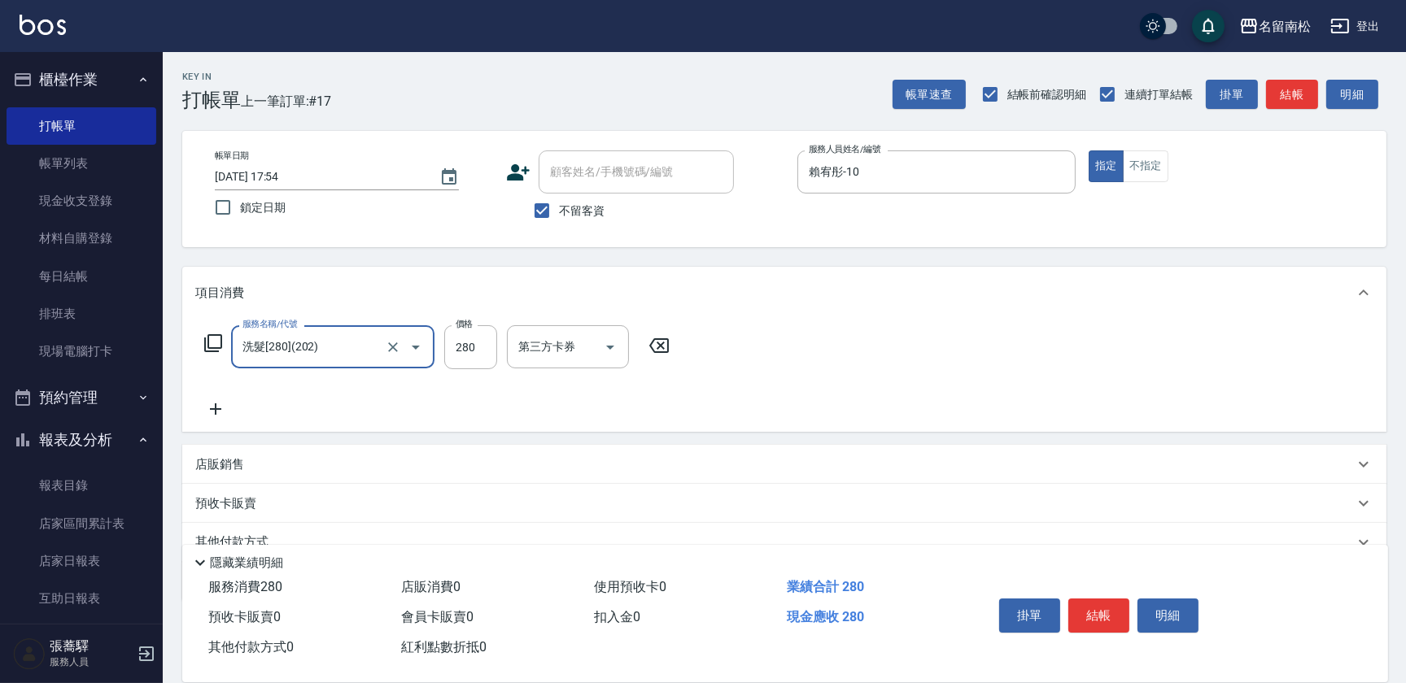
type input "洗髮[280](202)"
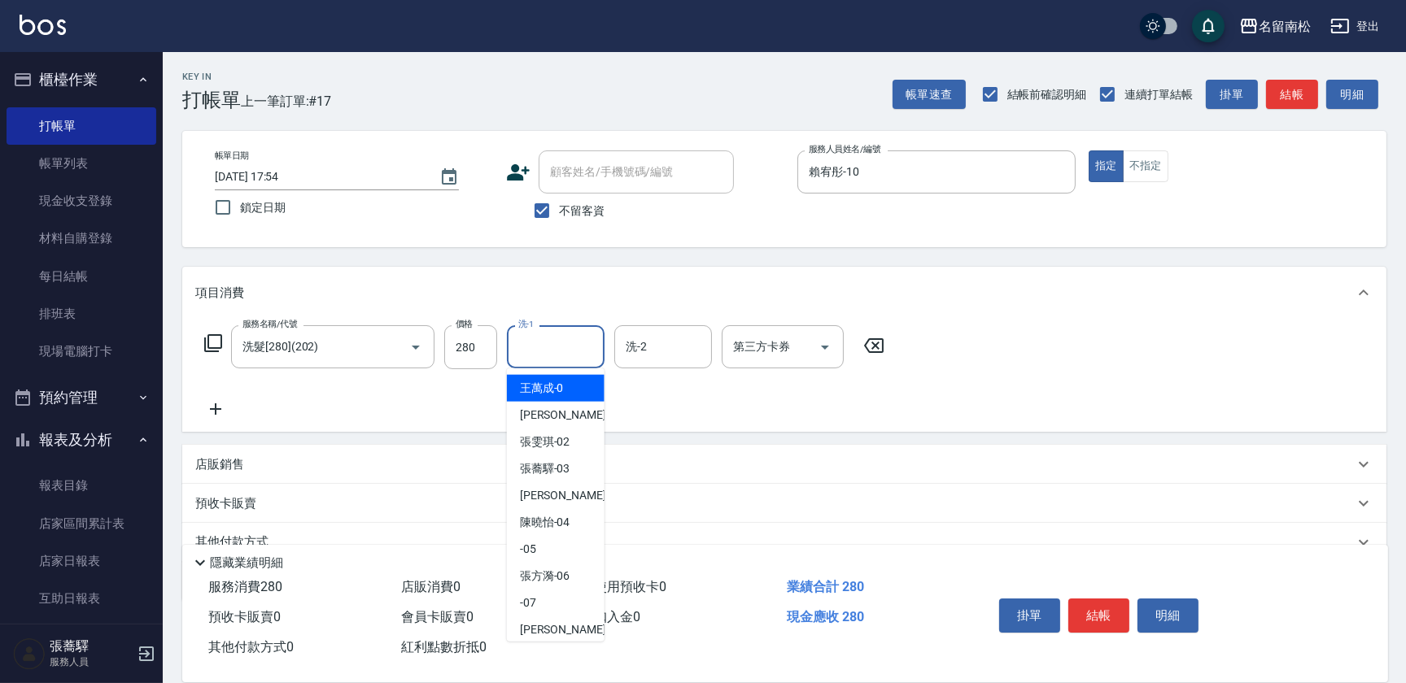
click at [561, 350] on input "洗-1" at bounding box center [555, 347] width 83 height 28
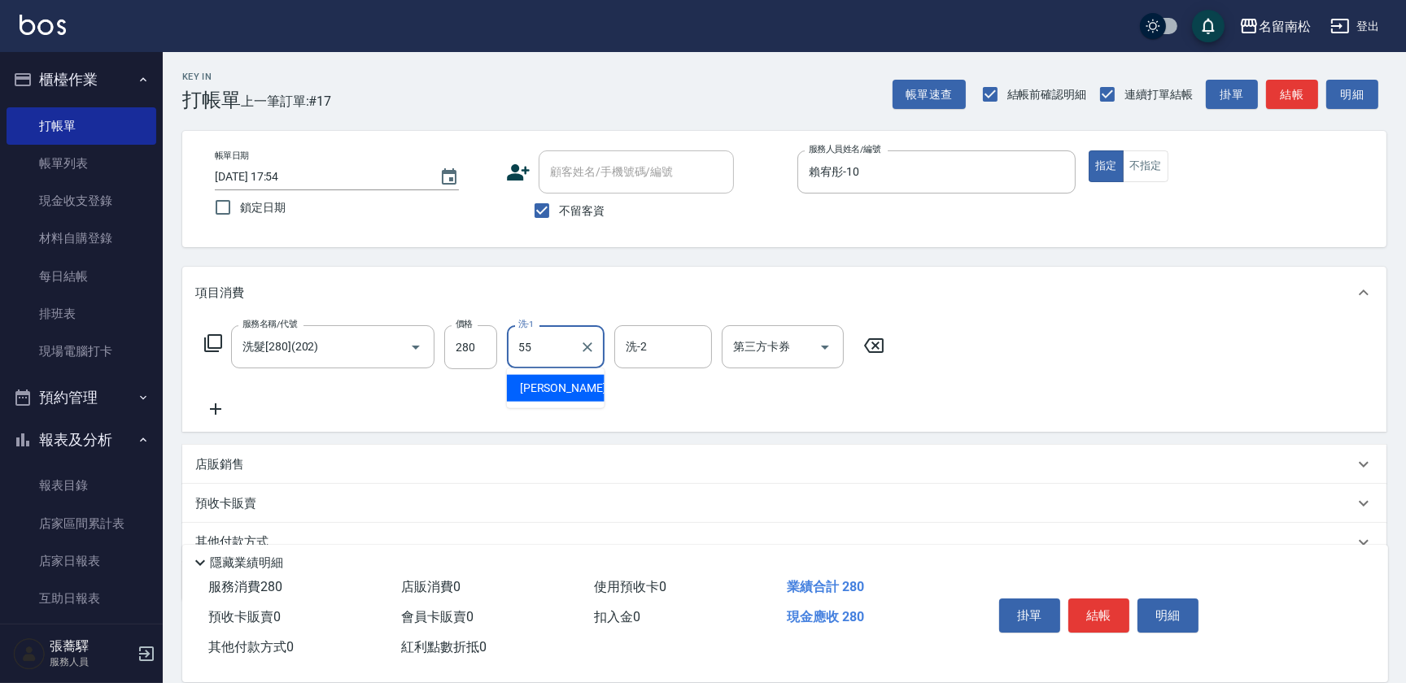
type input "呂秀貞-55"
click at [1077, 610] on button "結帳" at bounding box center [1098, 616] width 61 height 34
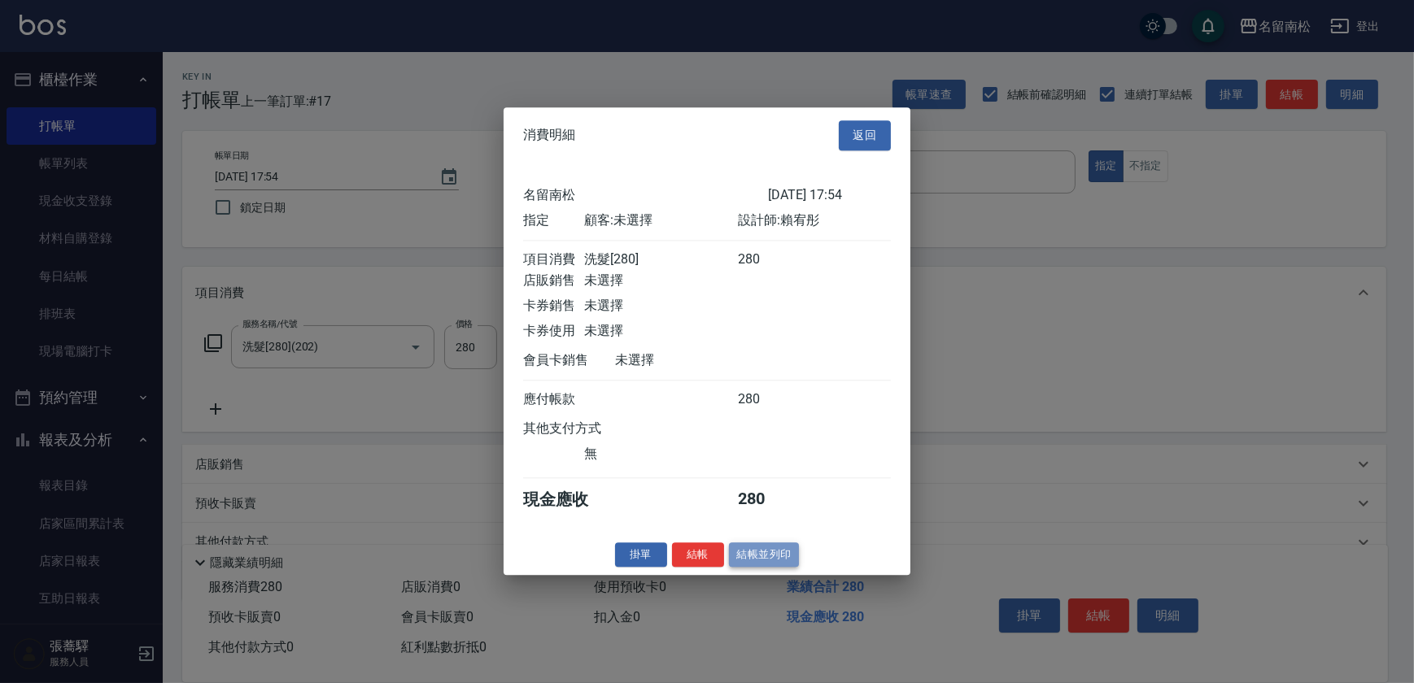
click at [772, 567] on button "結帳並列印" at bounding box center [764, 555] width 71 height 25
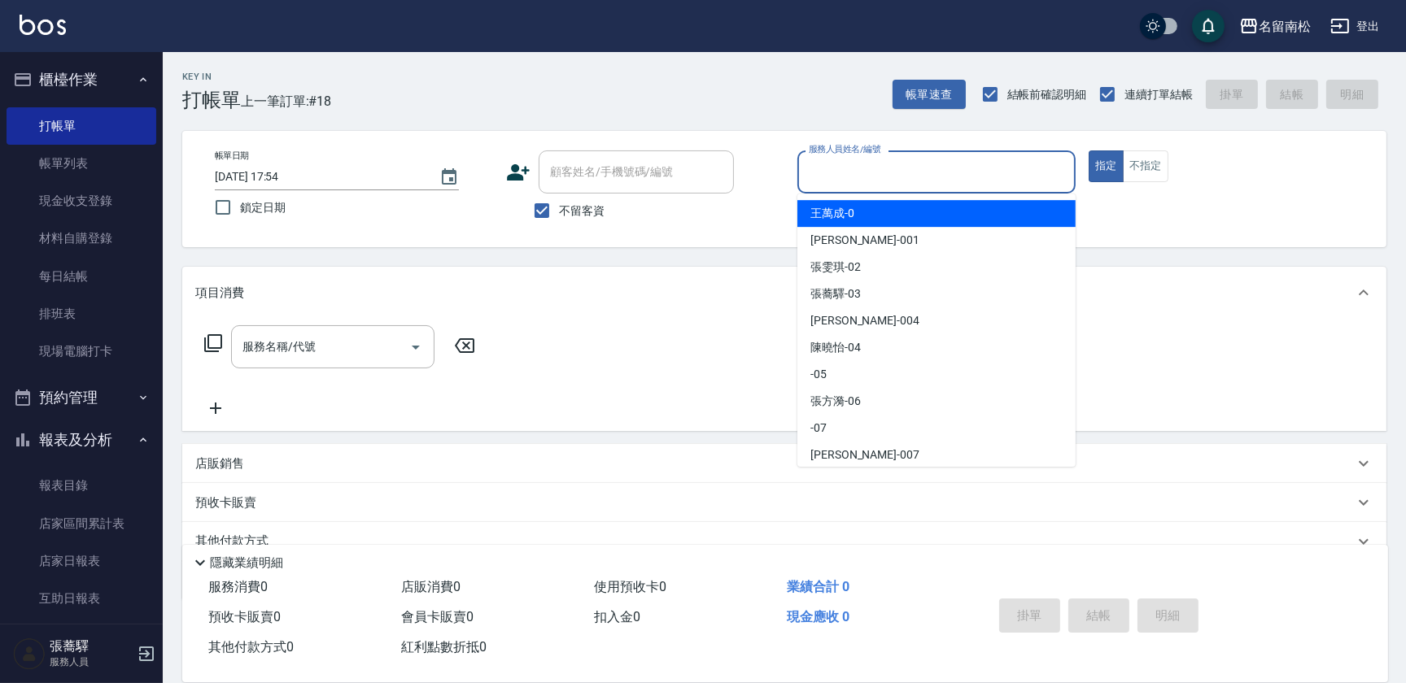
click at [825, 165] on input "服務人員姓名/編號" at bounding box center [936, 172] width 264 height 28
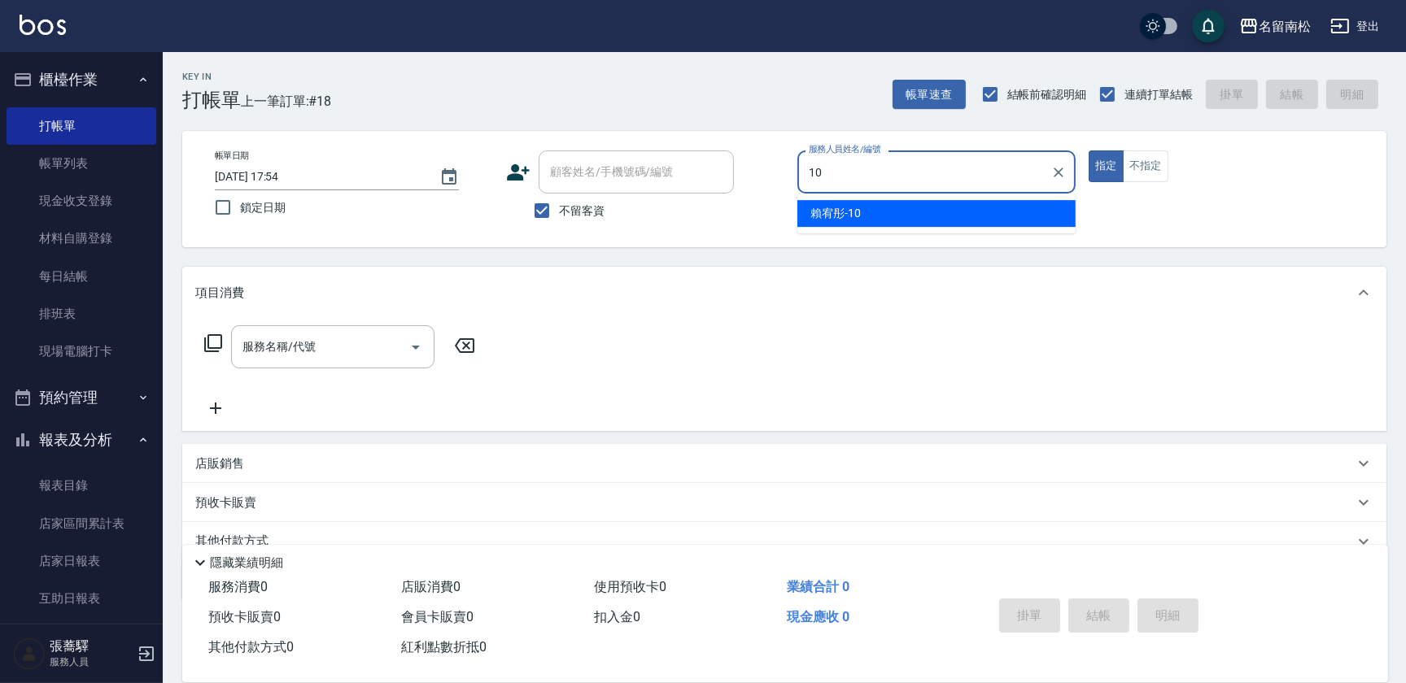
click at [845, 211] on span "[PERSON_NAME]-10" at bounding box center [835, 213] width 50 height 17
type input "賴宥彤-10"
click at [363, 350] on input "服務名稱/代號" at bounding box center [320, 347] width 164 height 28
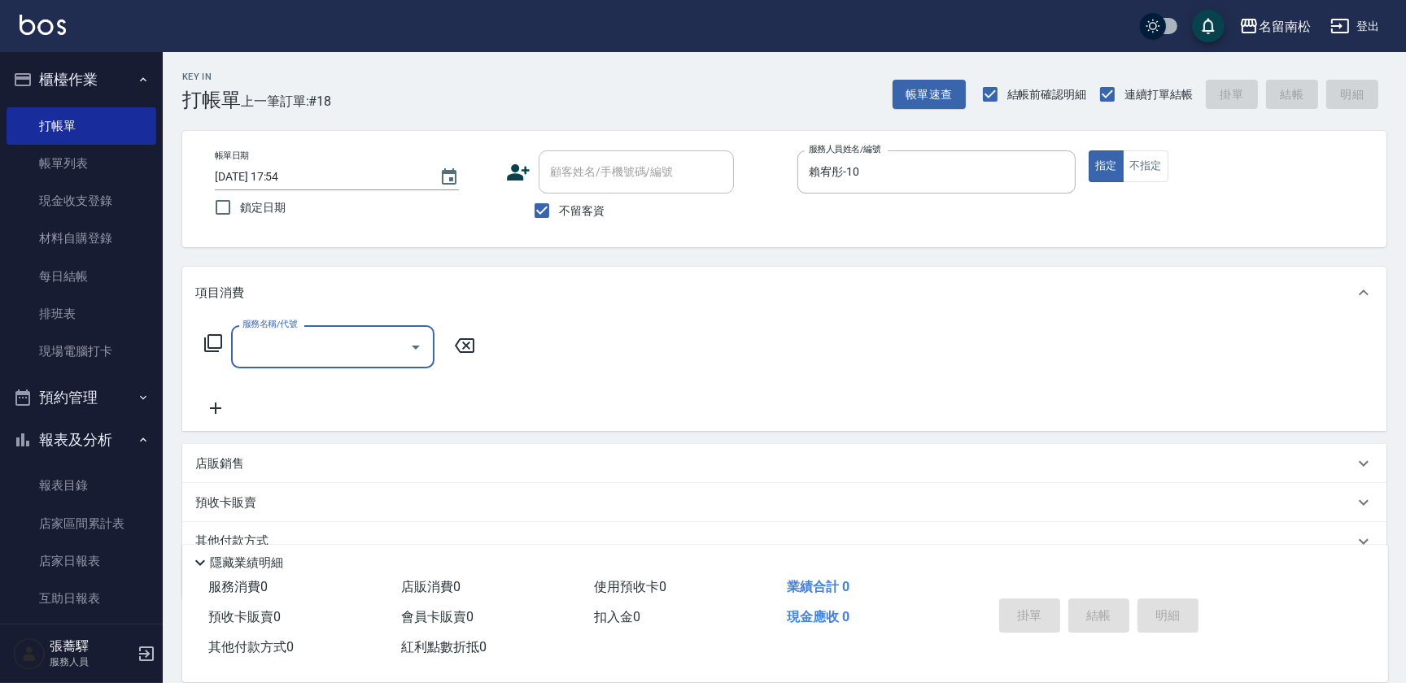
drag, startPoint x: 352, startPoint y: 343, endPoint x: 409, endPoint y: 333, distance: 57.8
click at [360, 343] on input "服務名稱/代號" at bounding box center [320, 347] width 164 height 28
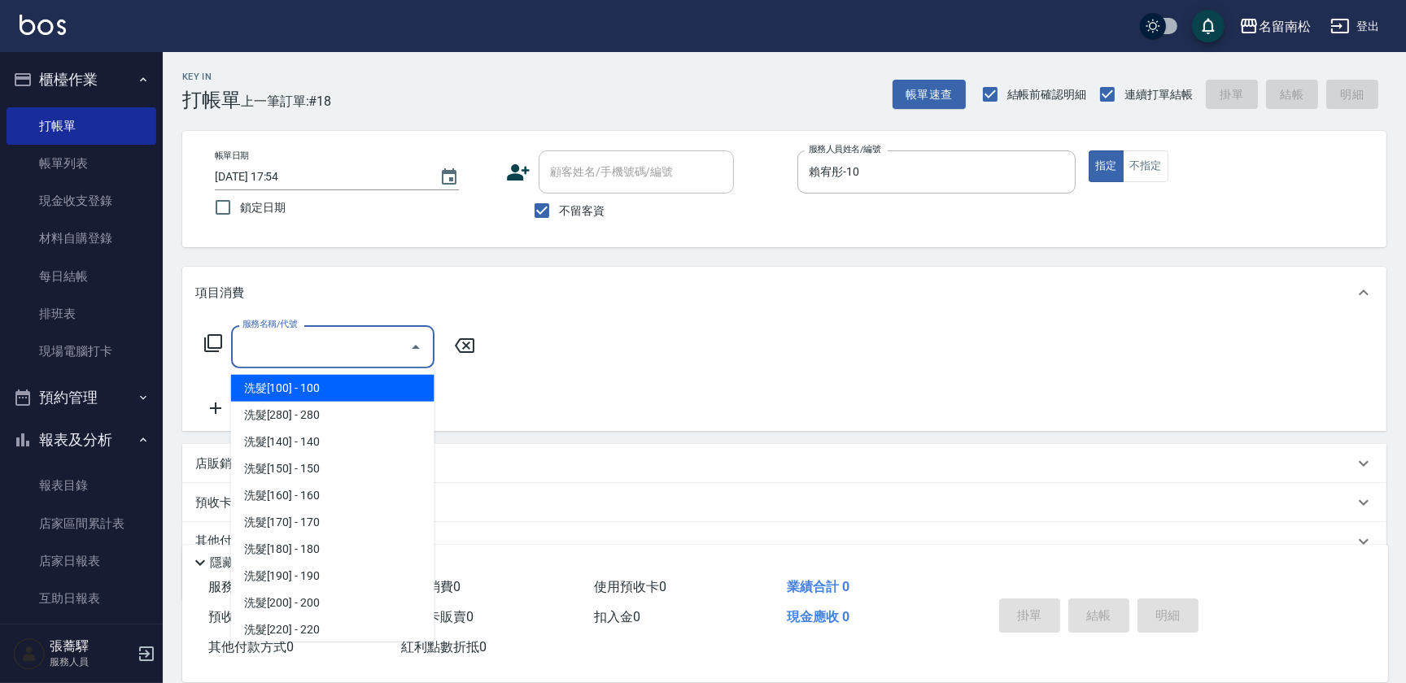
click at [380, 342] on input "服務名稱/代號" at bounding box center [320, 347] width 164 height 28
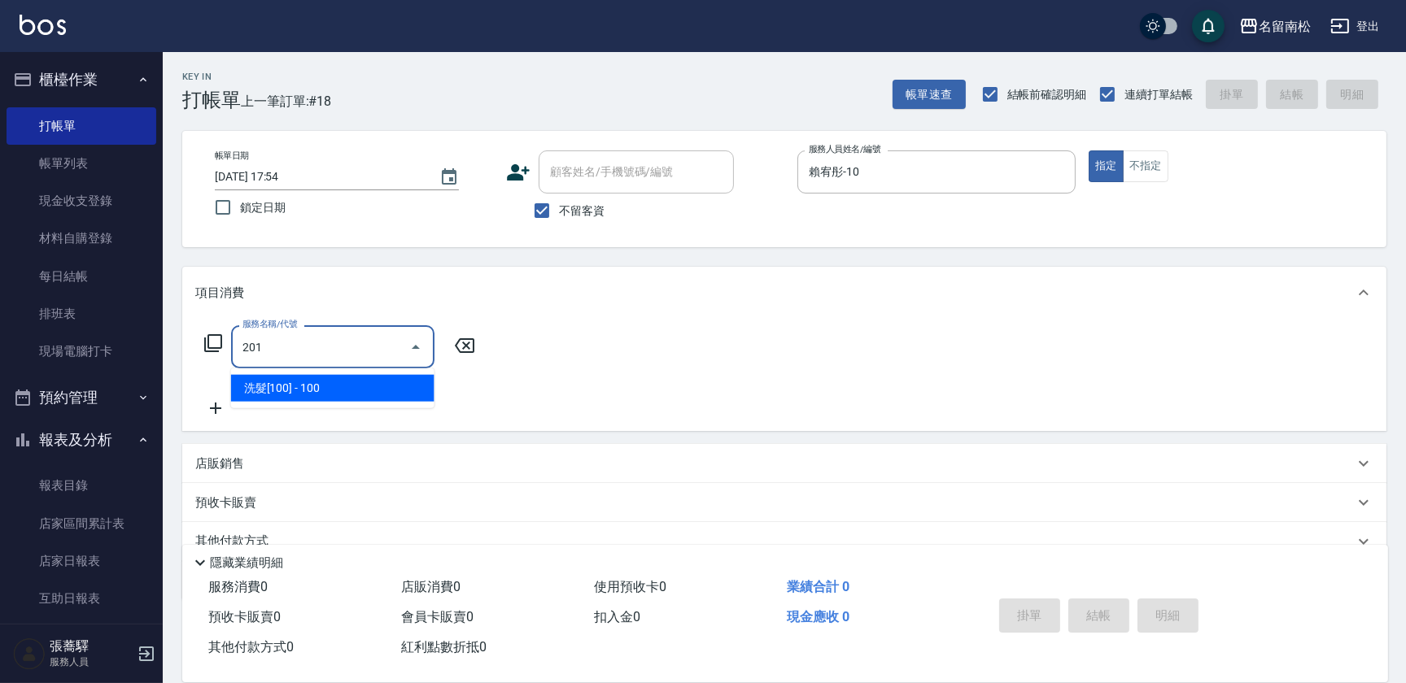
type input "洗髮[100](201)"
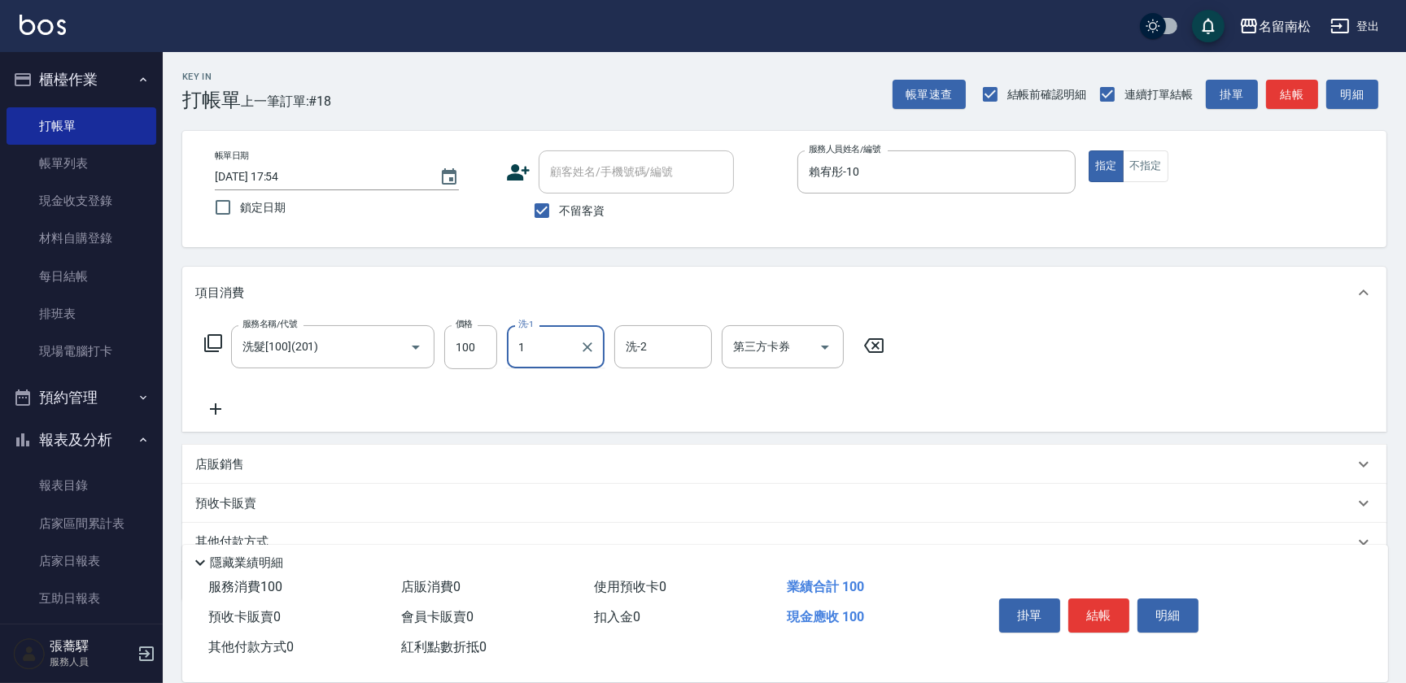
click at [526, 352] on input "1" at bounding box center [543, 347] width 59 height 28
type input "賴宥彤-10"
drag, startPoint x: 220, startPoint y: 407, endPoint x: 290, endPoint y: 414, distance: 70.3
click at [242, 410] on div "服務名稱/代號 洗髮[100](201) 服務名稱/代號 價格 100 價格 洗-1 [PERSON_NAME]-10 洗-1 洗-2 洗-2 第三方卡券 第…" at bounding box center [544, 372] width 699 height 94
click at [295, 414] on div "服務名稱/代號 洗髮[100](201) 服務名稱/代號 價格 100 價格 洗-1 [PERSON_NAME]-10 洗-1 洗-2 洗-2 第三方卡券 第…" at bounding box center [544, 372] width 699 height 94
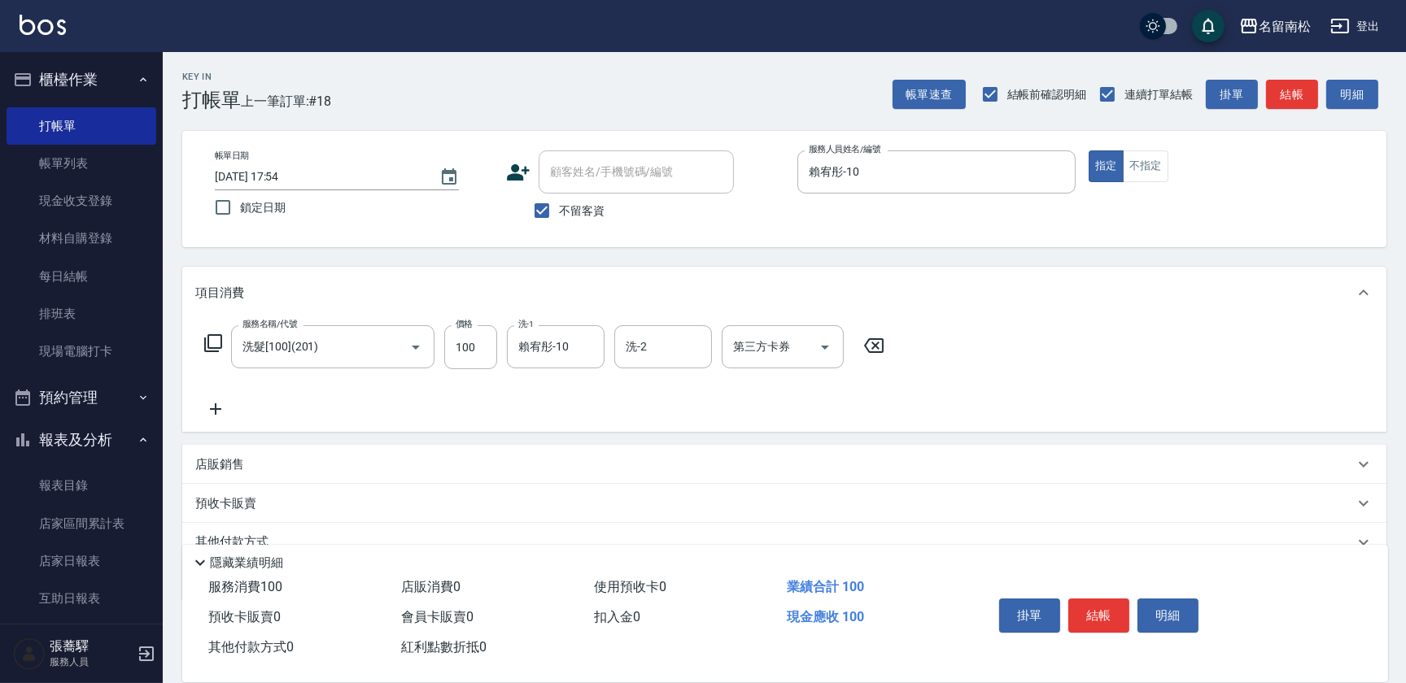
drag, startPoint x: 220, startPoint y: 412, endPoint x: 228, endPoint y: 409, distance: 8.5
click at [228, 409] on icon at bounding box center [215, 409] width 41 height 20
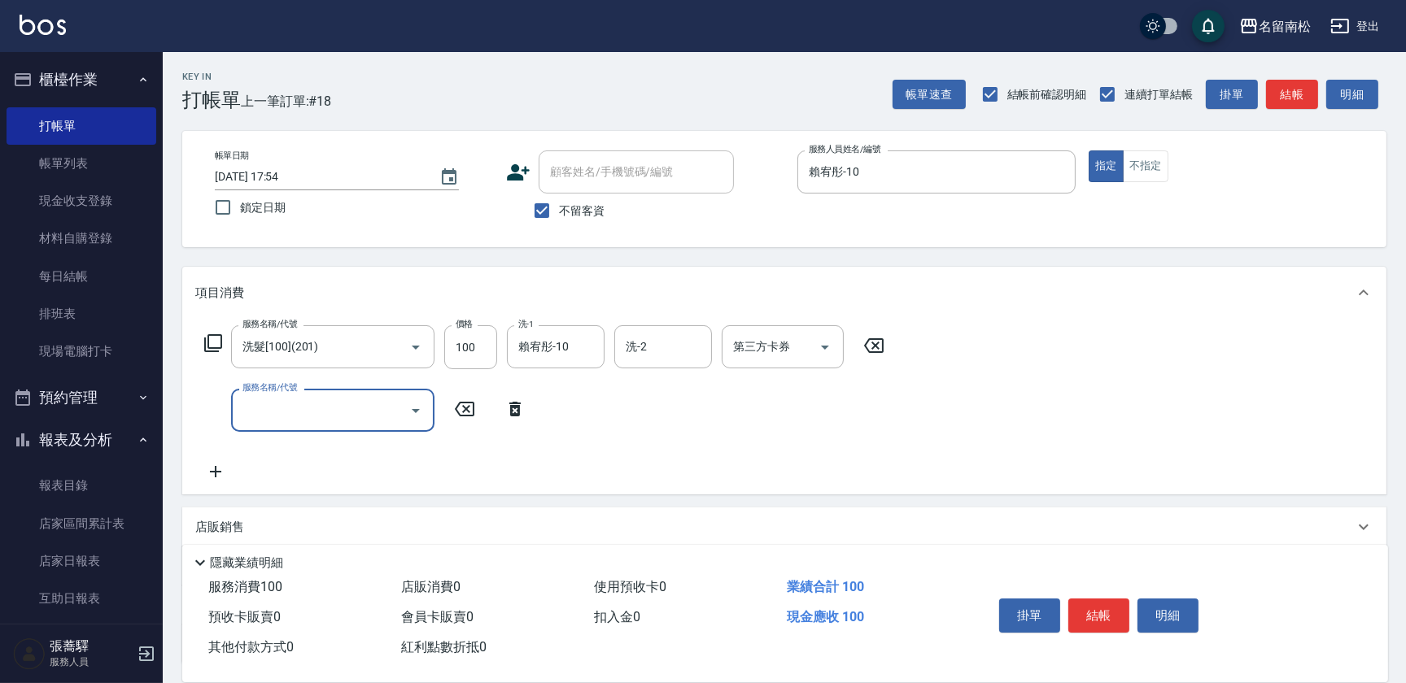
click at [286, 406] on input "服務名稱/代號" at bounding box center [320, 410] width 164 height 28
type input "剪髮(380)(404)"
click at [478, 408] on input "380" at bounding box center [470, 411] width 53 height 44
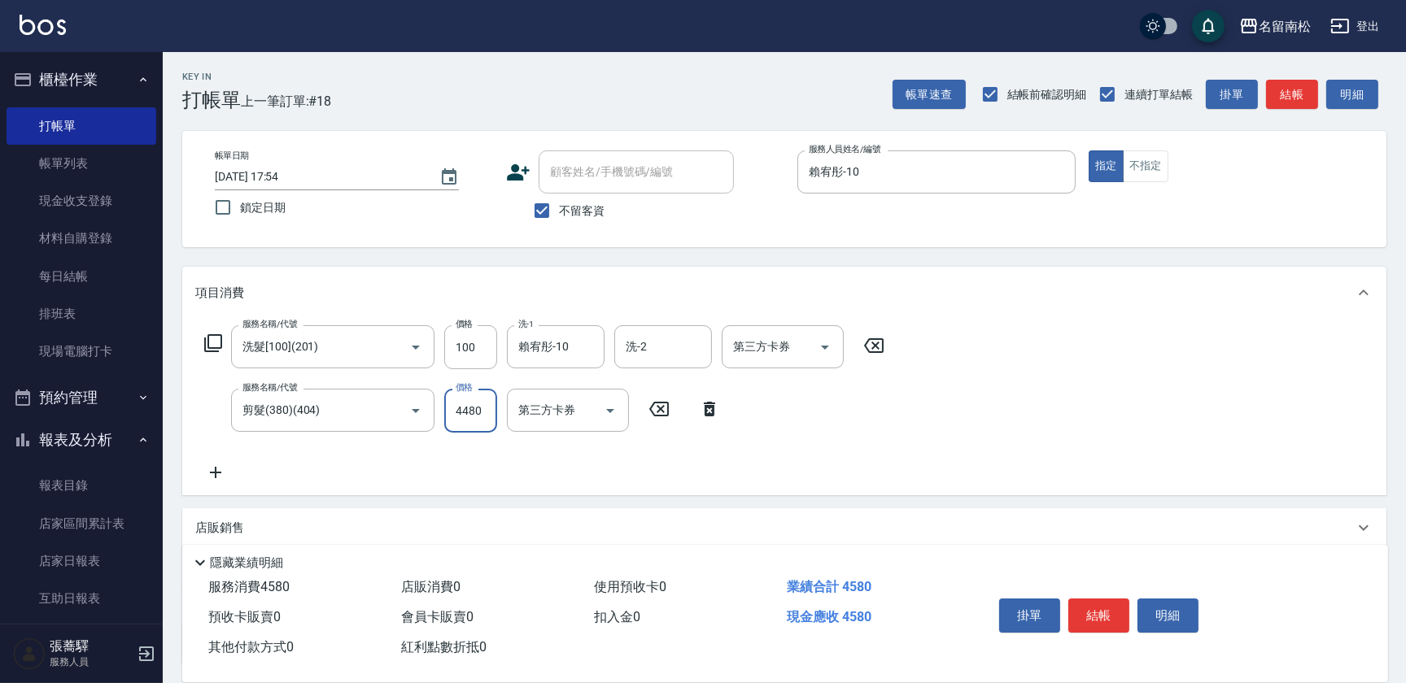
click at [460, 410] on input "4480" at bounding box center [470, 411] width 53 height 44
type input "480"
click at [217, 474] on icon at bounding box center [215, 473] width 41 height 20
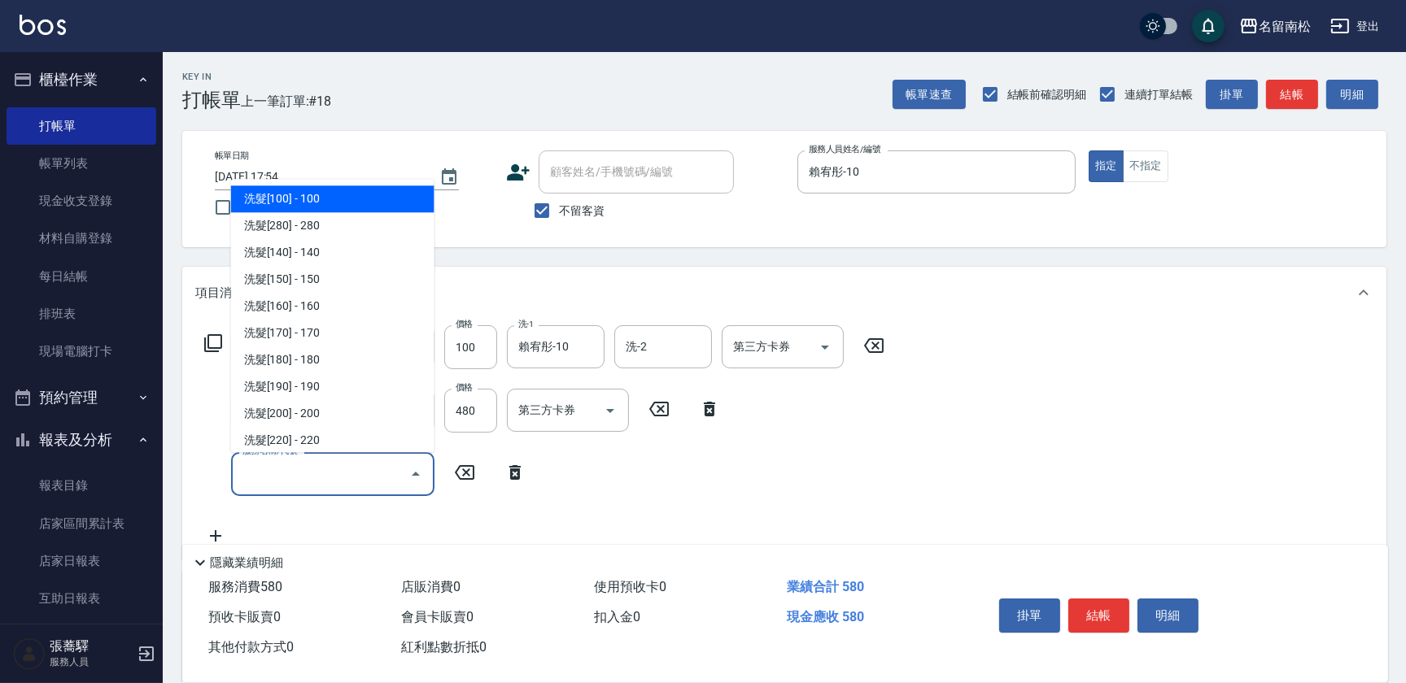
drag, startPoint x: 351, startPoint y: 475, endPoint x: 364, endPoint y: 475, distance: 13.0
click at [353, 476] on input "服務名稱/代號" at bounding box center [320, 474] width 164 height 28
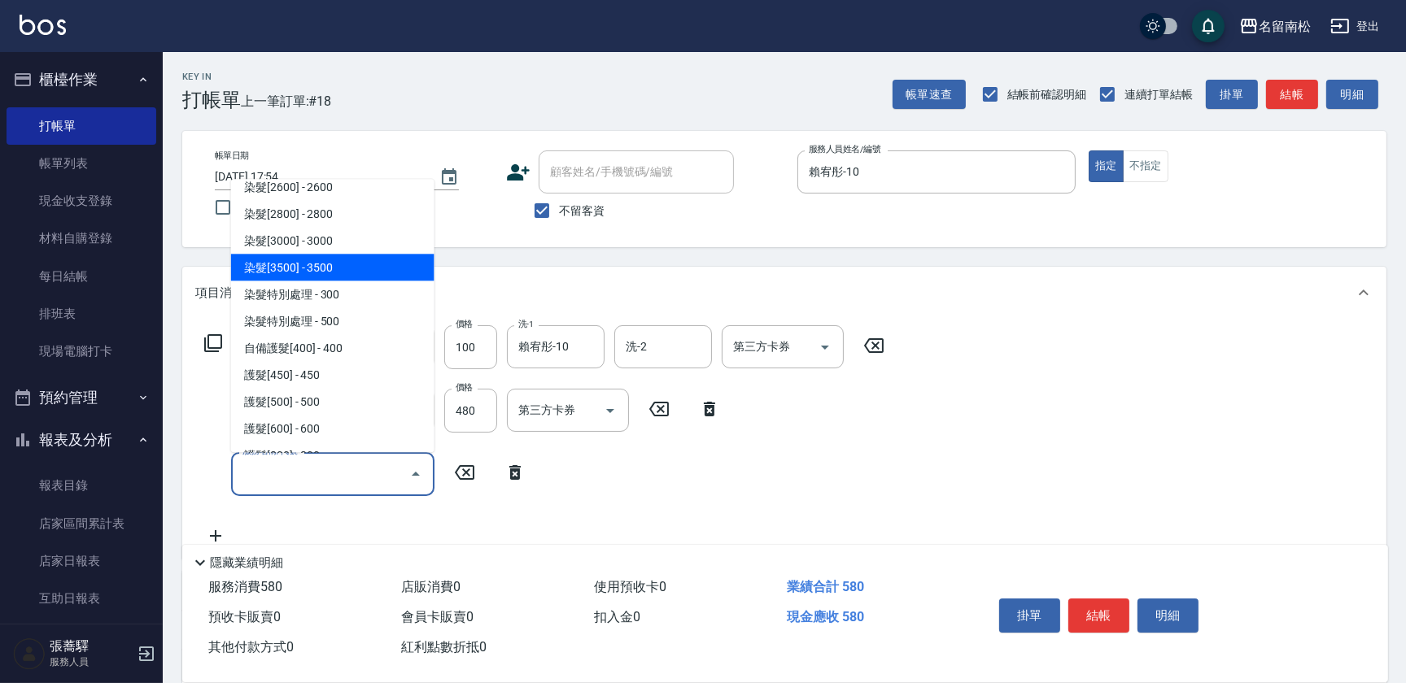
scroll to position [1848, 0]
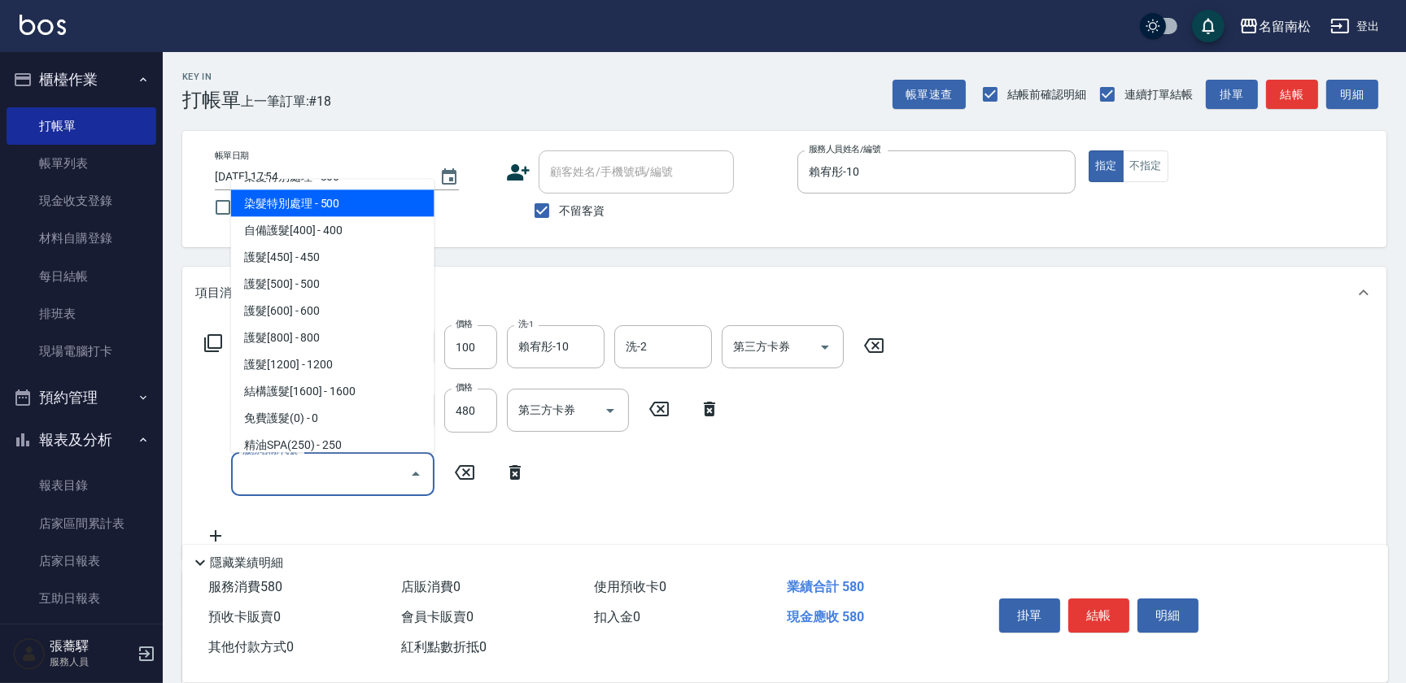
click at [357, 208] on span "染髮特別處理 - 500" at bounding box center [332, 203] width 203 height 27
type input "染髮特別處理(516)"
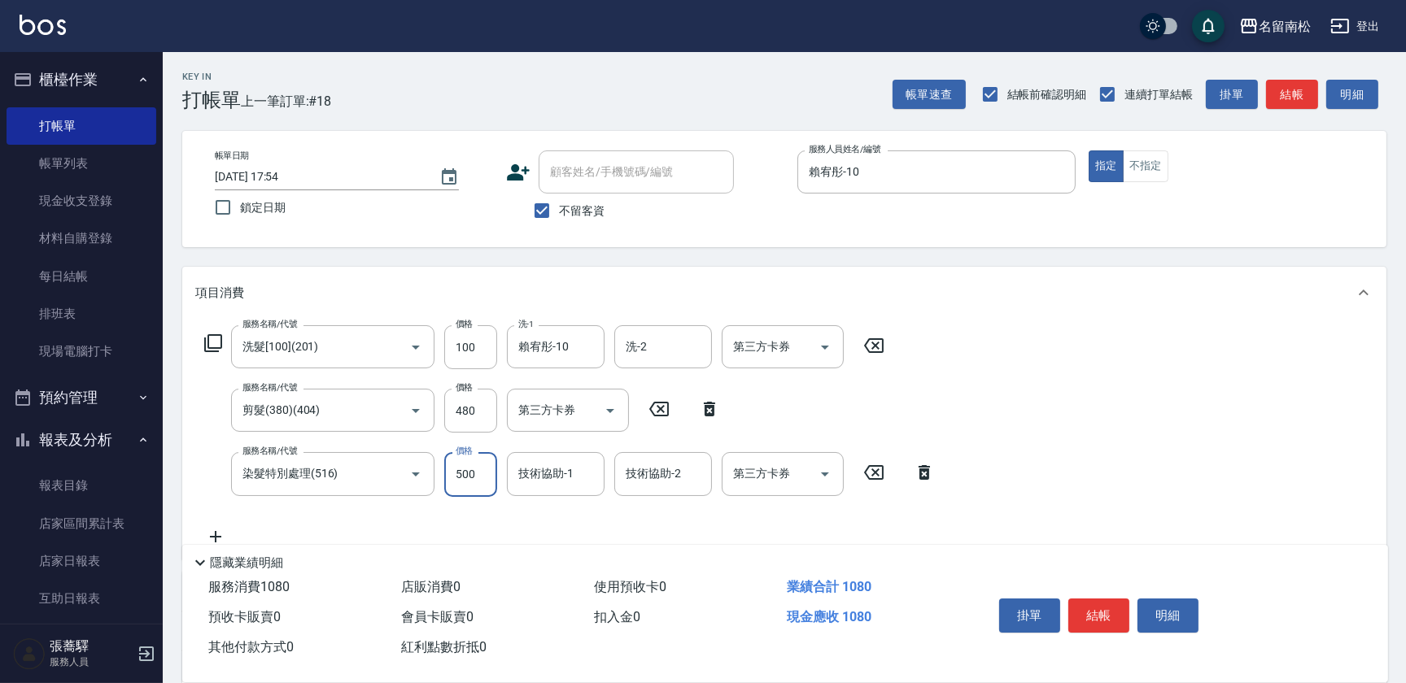
click at [480, 469] on input "500" at bounding box center [470, 474] width 53 height 44
click at [455, 466] on input "11200" at bounding box center [470, 474] width 53 height 44
click at [459, 468] on input "11200" at bounding box center [470, 474] width 53 height 44
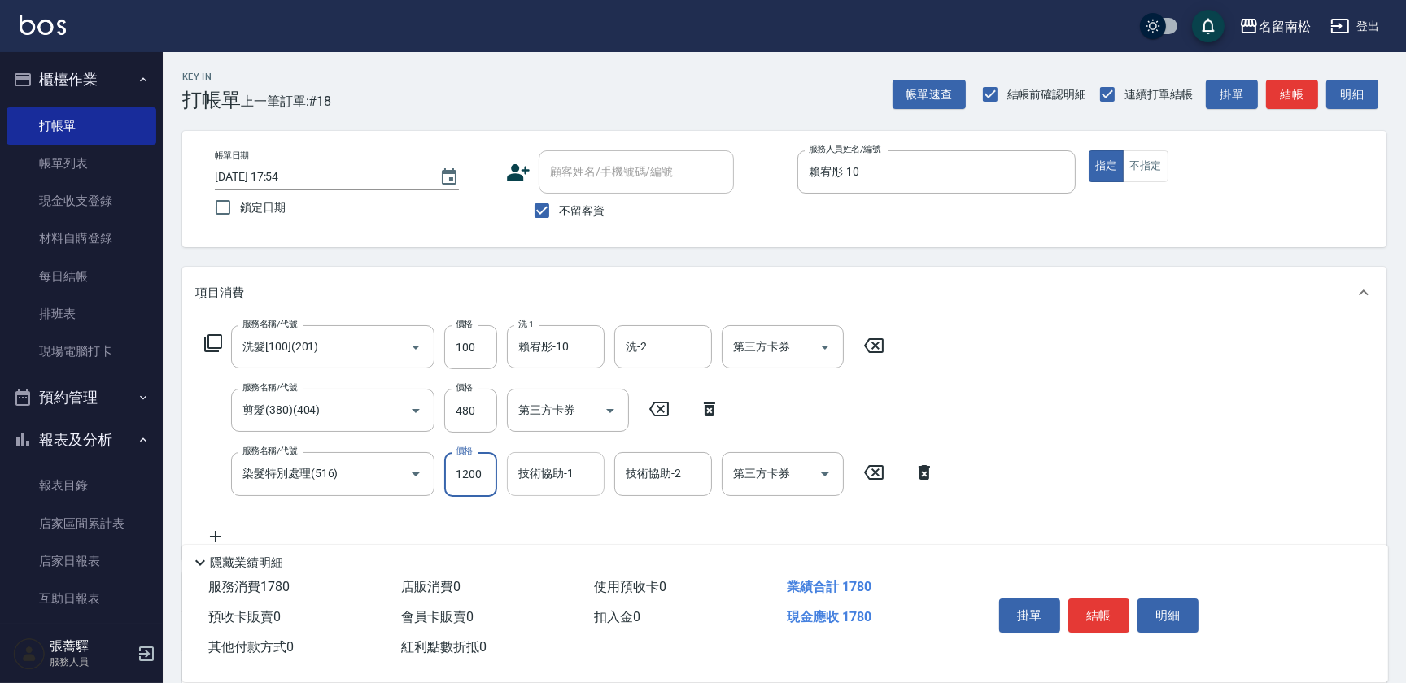
type input "1200"
click at [553, 480] on input "技術協助-1" at bounding box center [555, 474] width 83 height 28
click at [555, 508] on span "[PERSON_NAME]-10" at bounding box center [545, 515] width 50 height 17
type input "賴宥彤-10"
click at [1087, 610] on button "結帳" at bounding box center [1098, 616] width 61 height 34
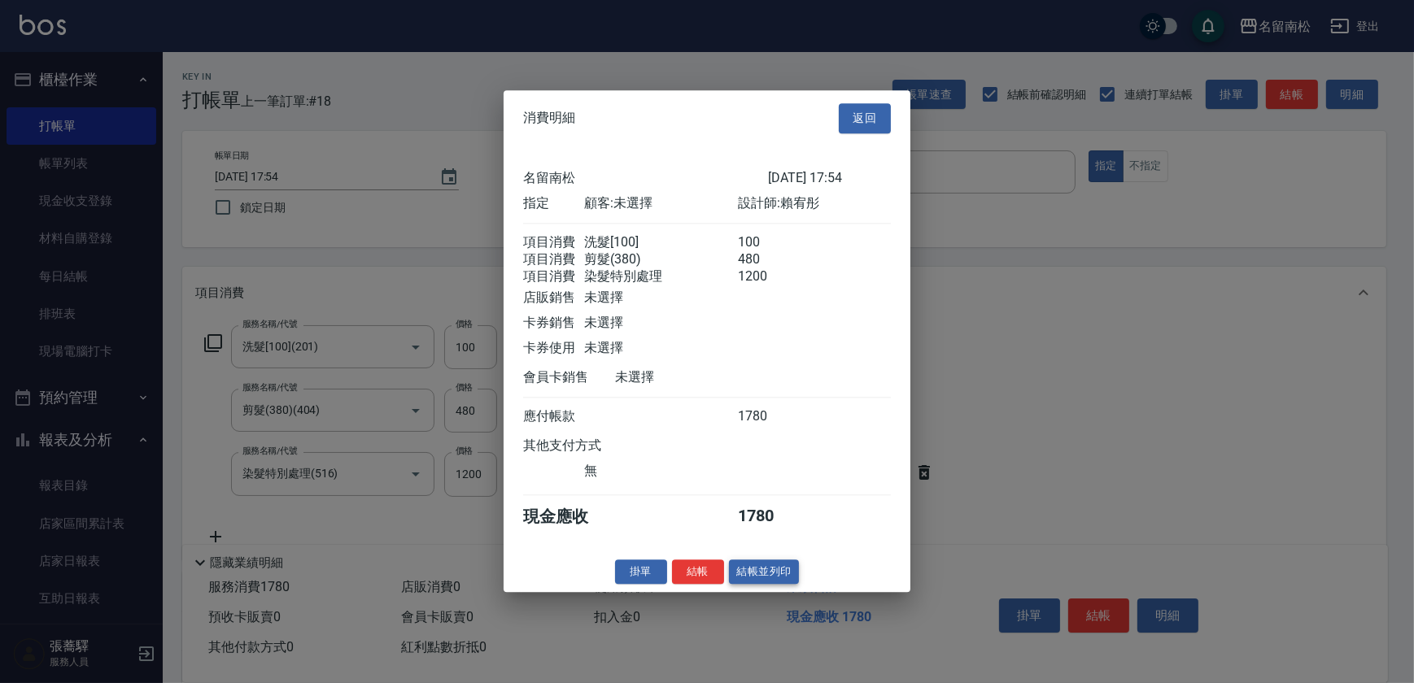
click at [772, 576] on button "結帳並列印" at bounding box center [764, 572] width 71 height 25
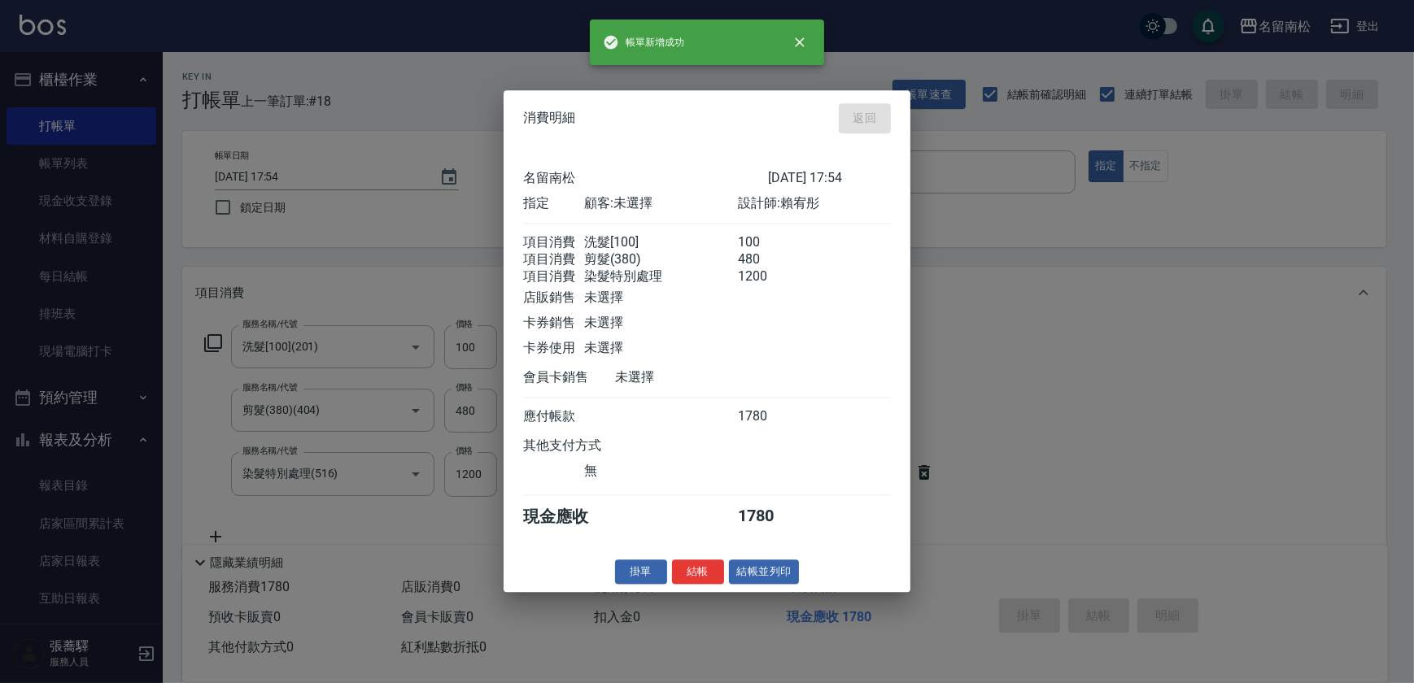
type input "[DATE] 17:55"
